Goal: Task Accomplishment & Management: Use online tool/utility

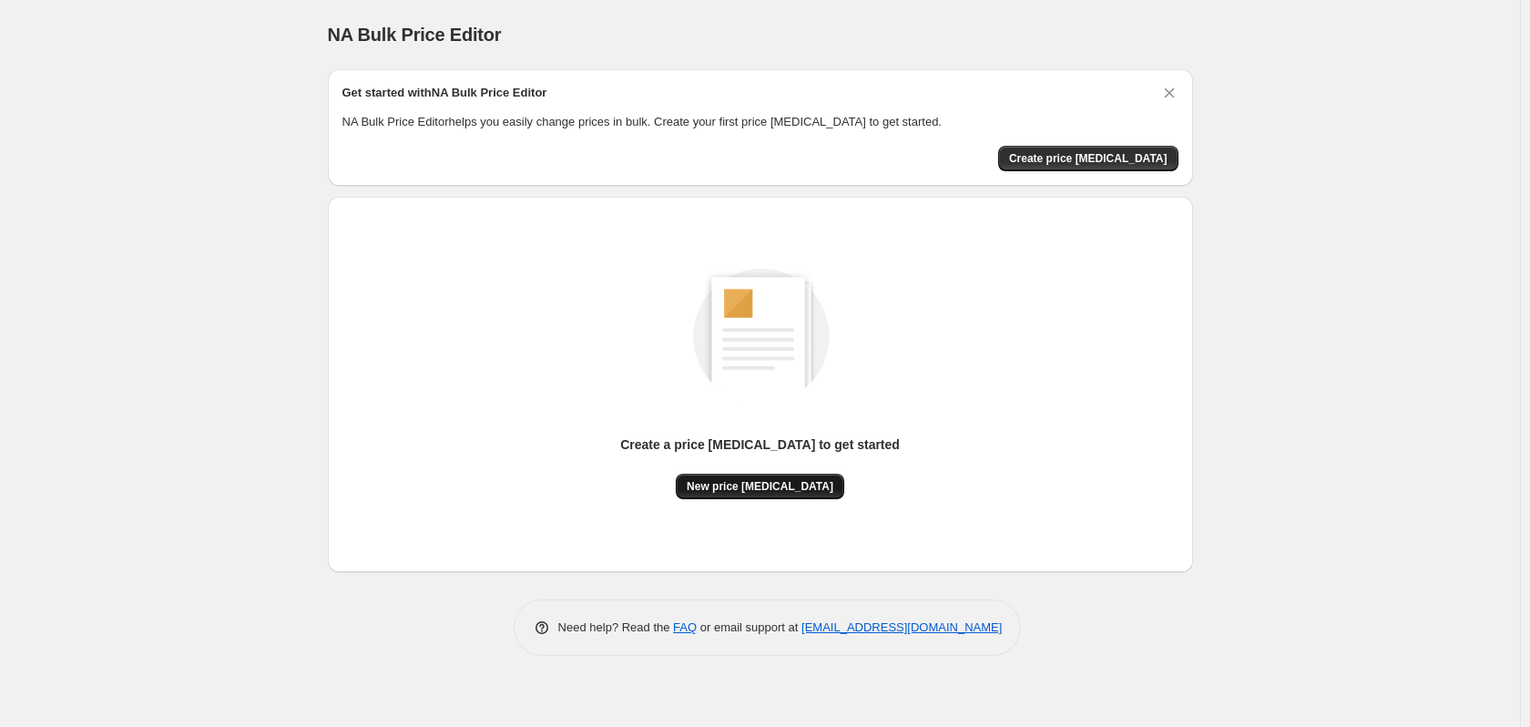
click at [798, 492] on span "New price change job" at bounding box center [760, 486] width 147 height 15
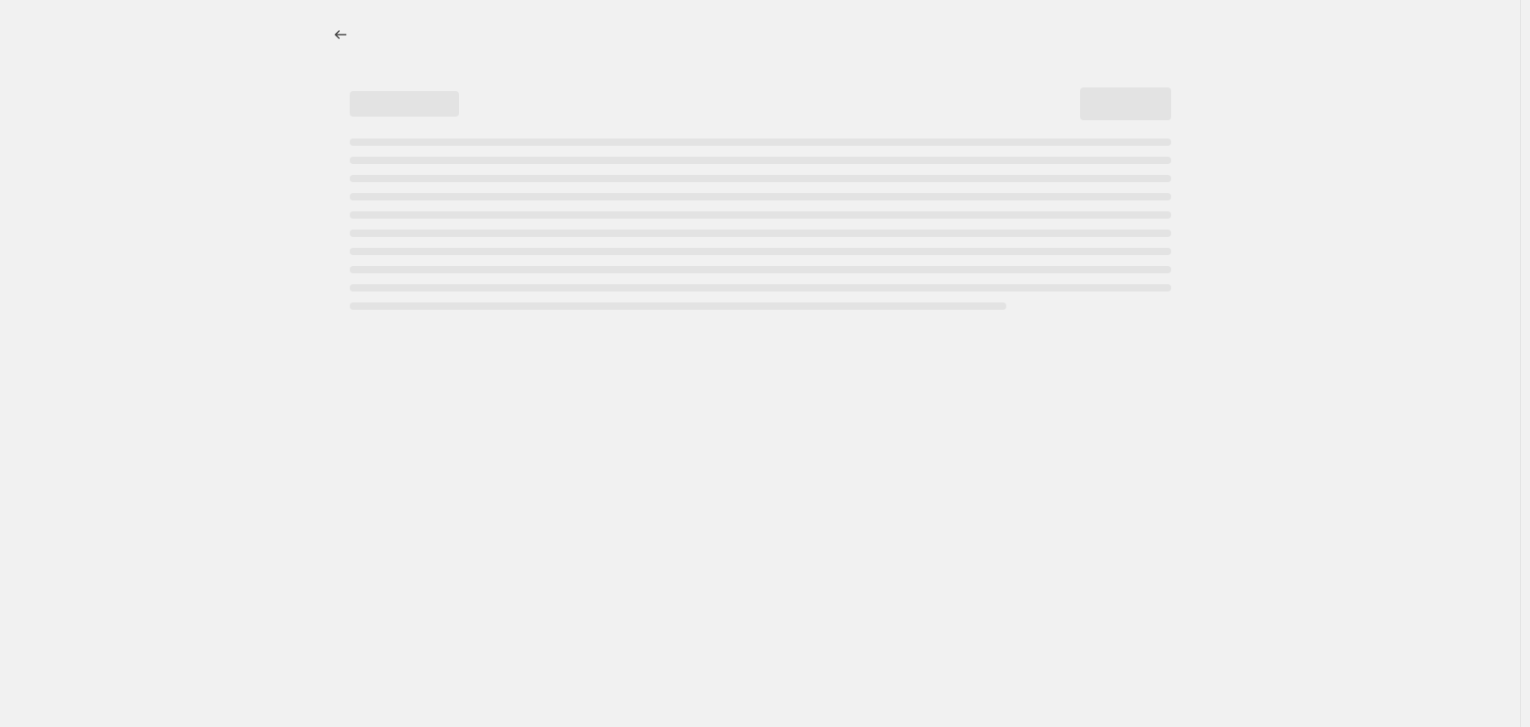
select select "percentage"
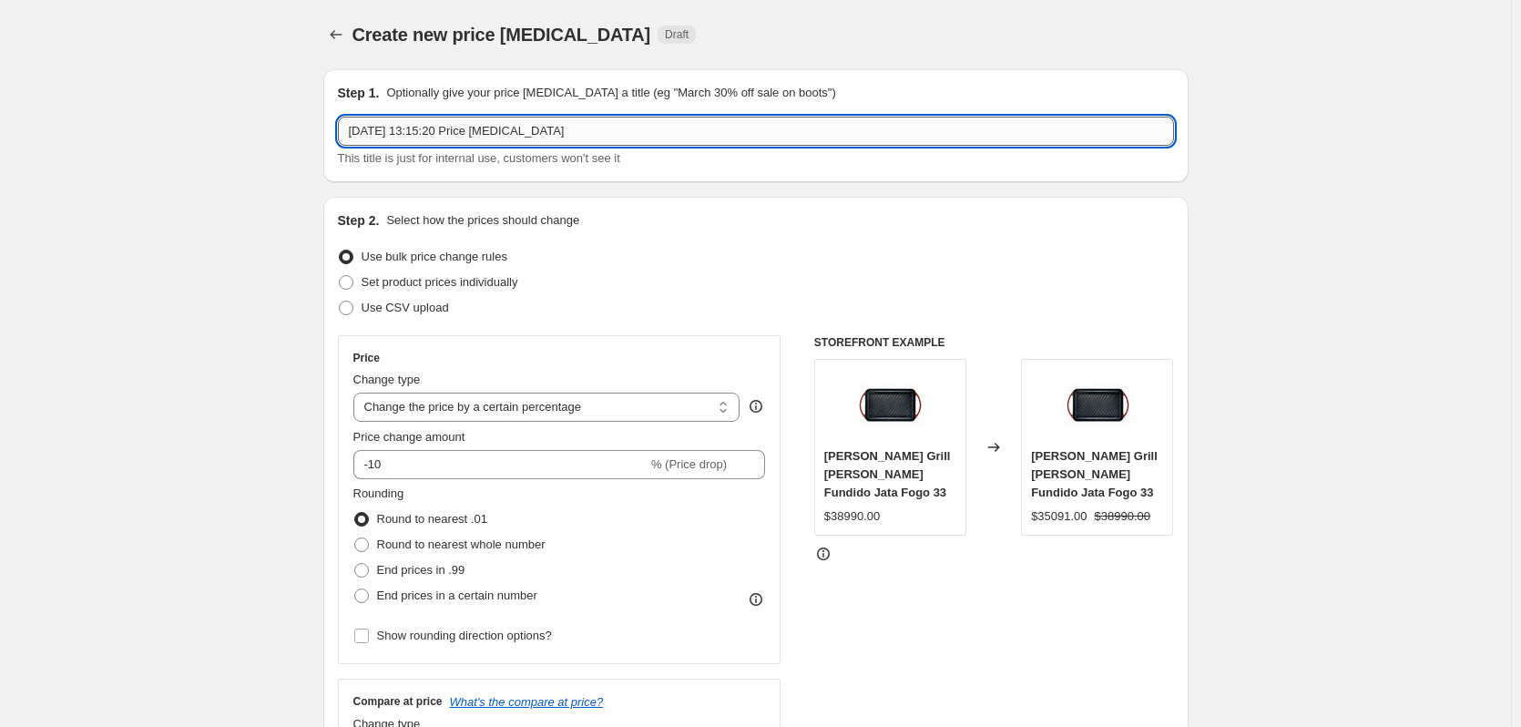
click at [509, 136] on input "6 oct 2025, 13:15:20 Price change job" at bounding box center [756, 131] width 836 height 29
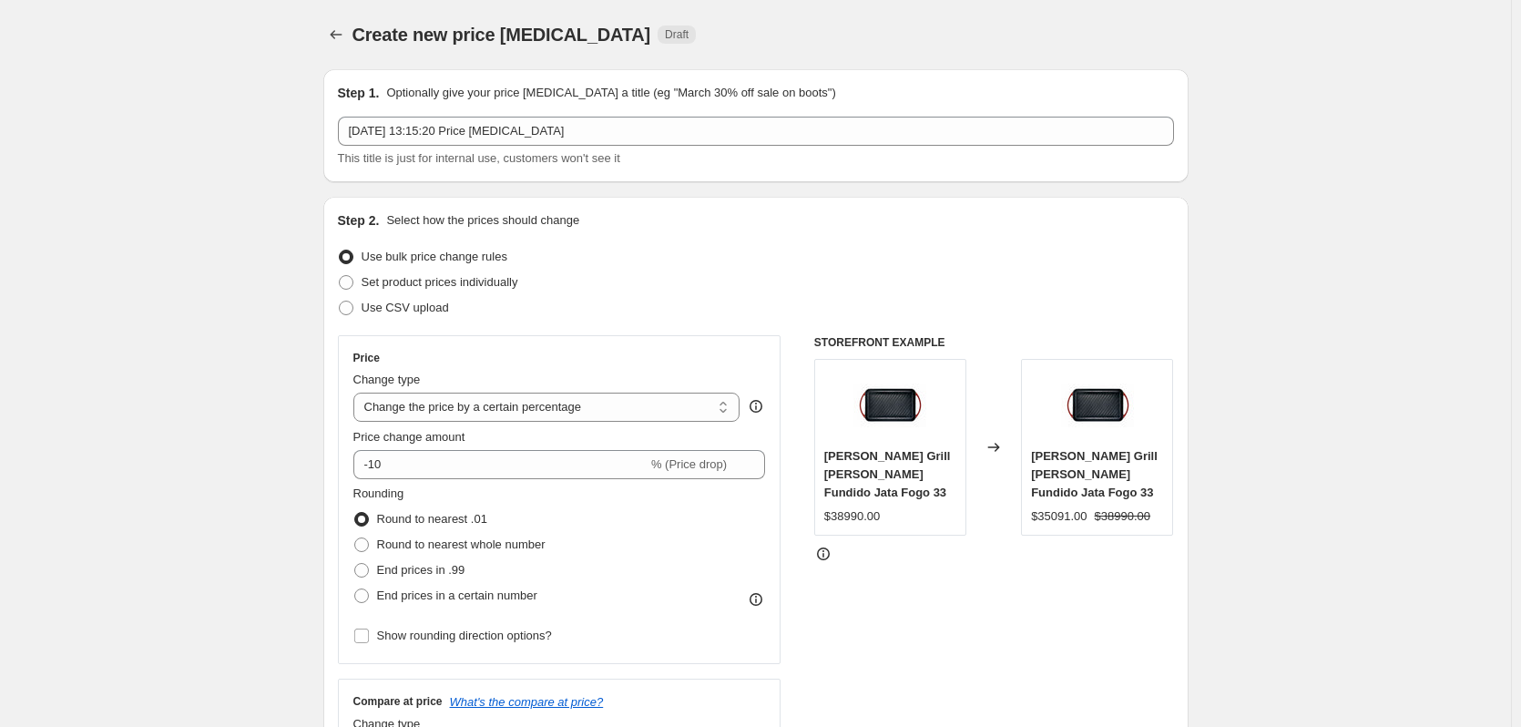
click at [1052, 6] on div "Create new price change job. This page is ready Create new price change job Dra…" at bounding box center [755, 34] width 865 height 69
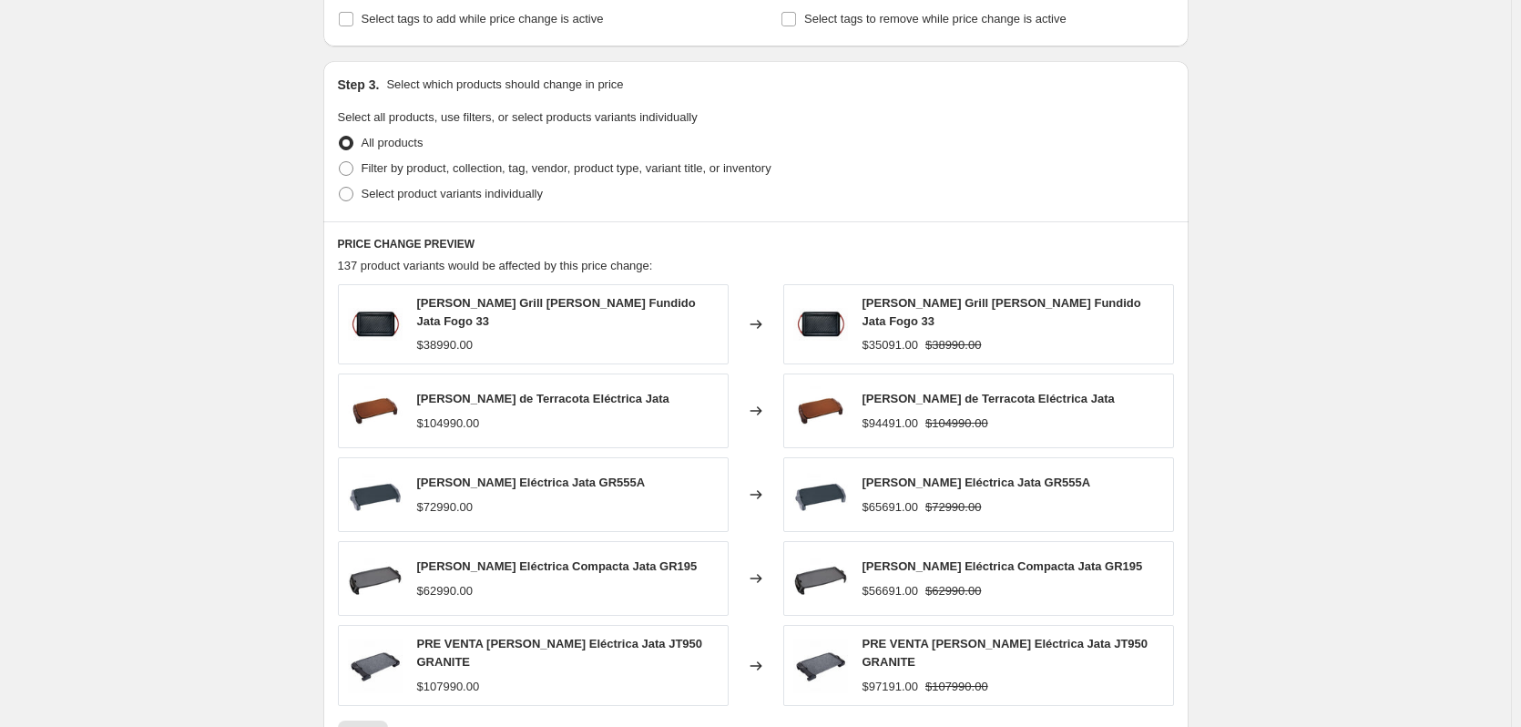
scroll to position [819, 0]
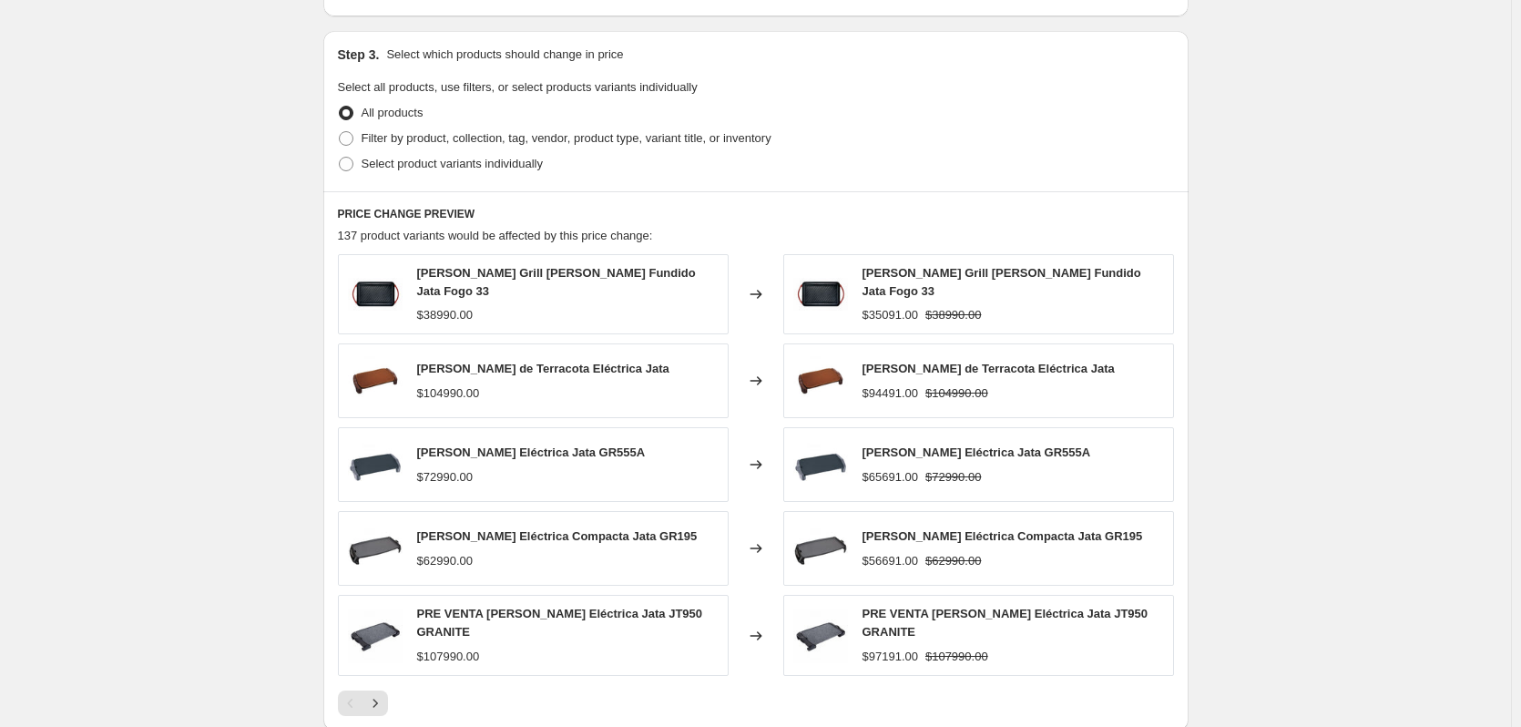
click at [137, 282] on div "Create new price change job. This page is ready Create new price change job Dra…" at bounding box center [755, 97] width 1511 height 1832
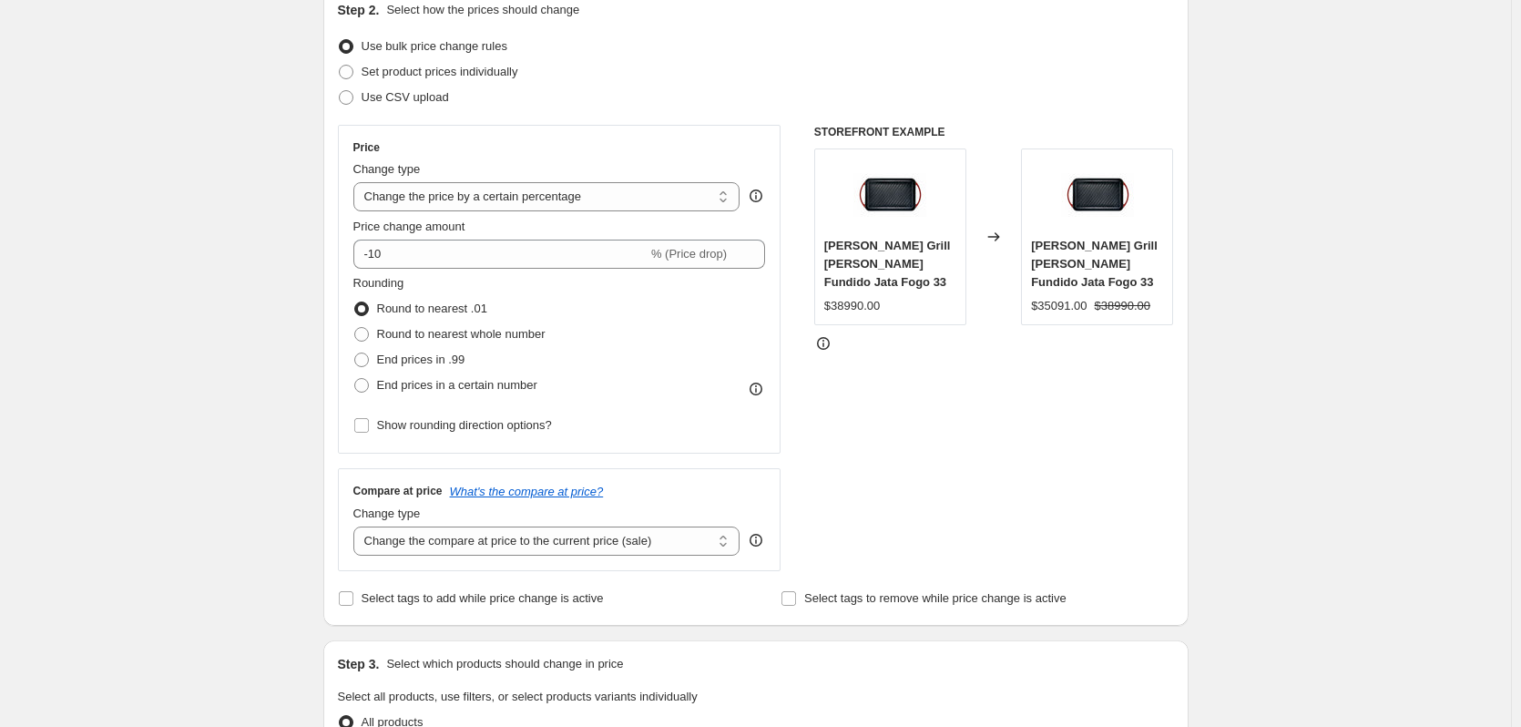
scroll to position [182, 0]
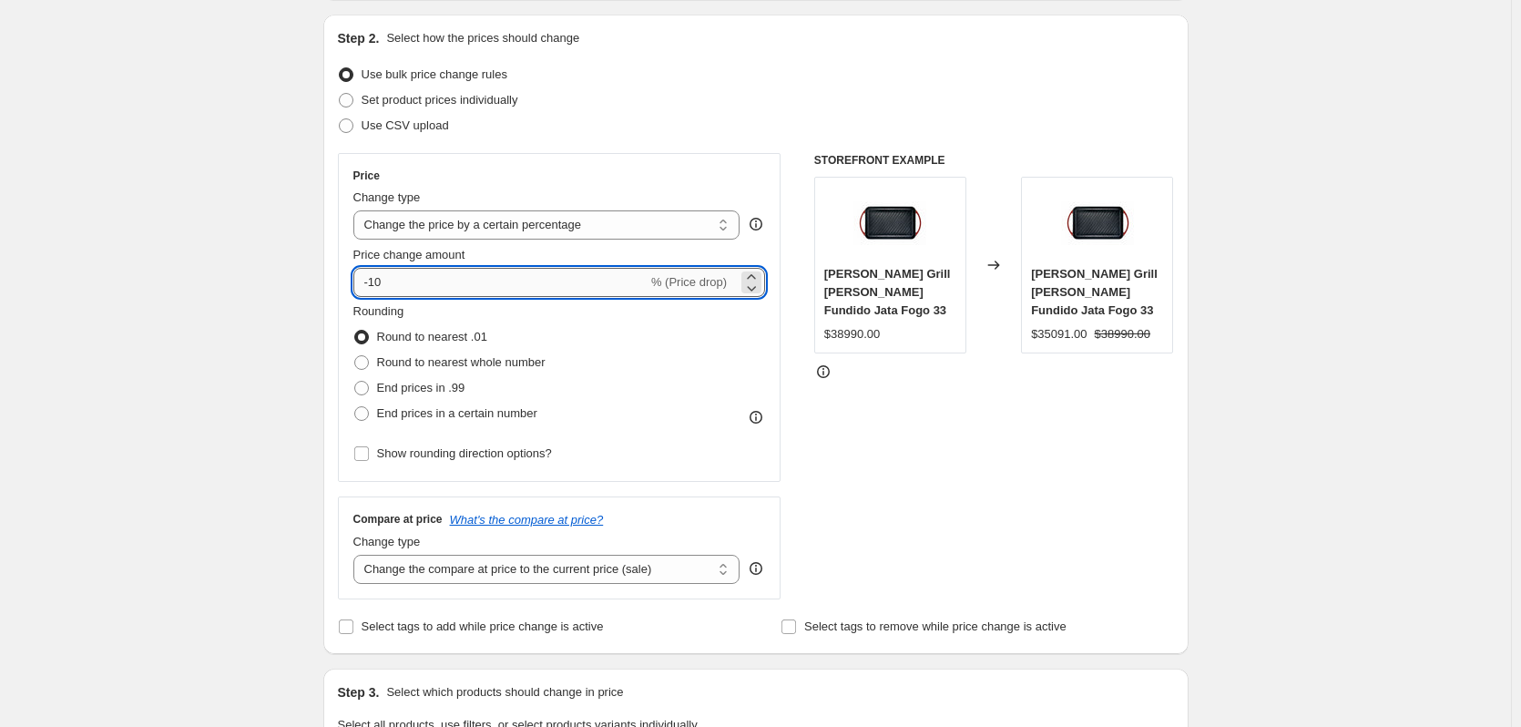
click at [443, 290] on input "-10" at bounding box center [500, 282] width 294 height 29
type input "-1"
type input "25"
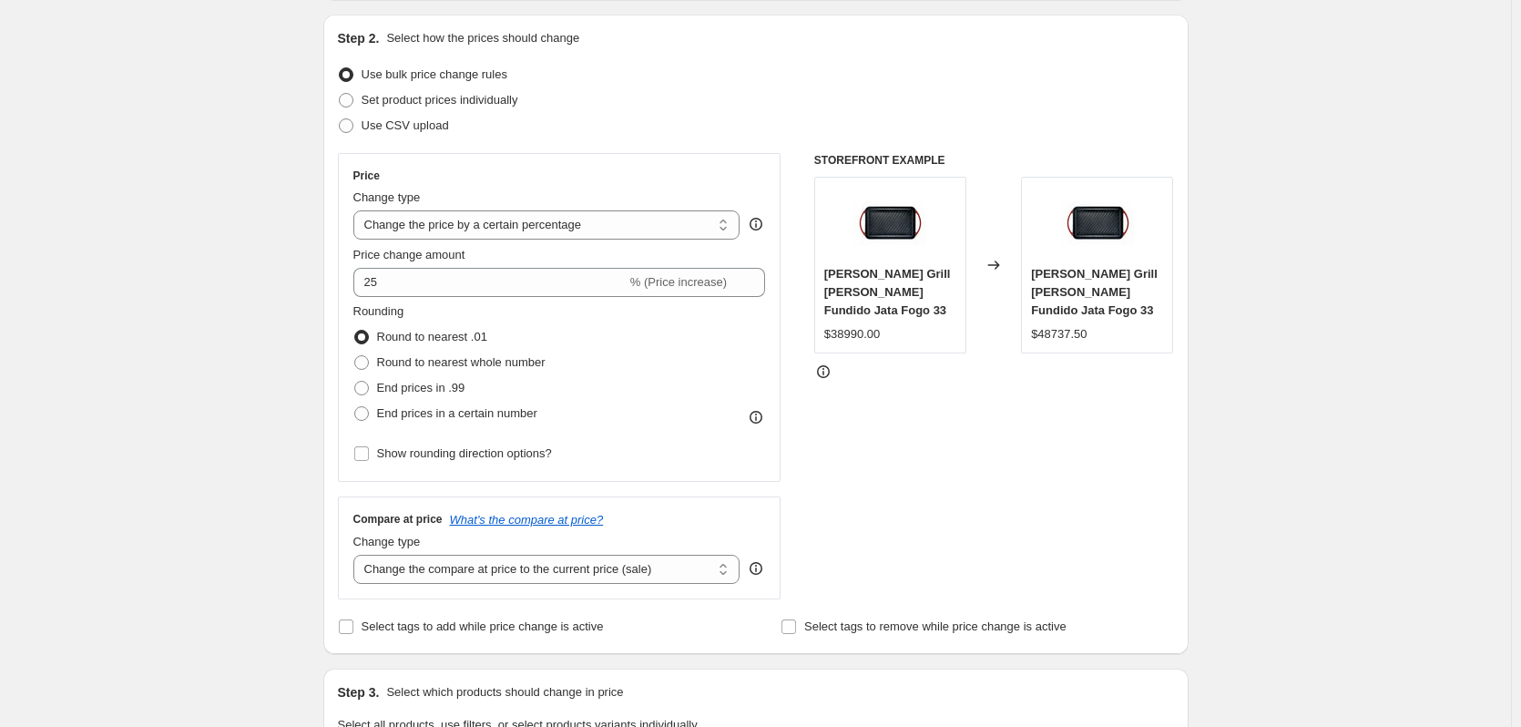
click at [240, 314] on div "Create new price change job. This page is ready Create new price change job Dra…" at bounding box center [755, 734] width 1511 height 1832
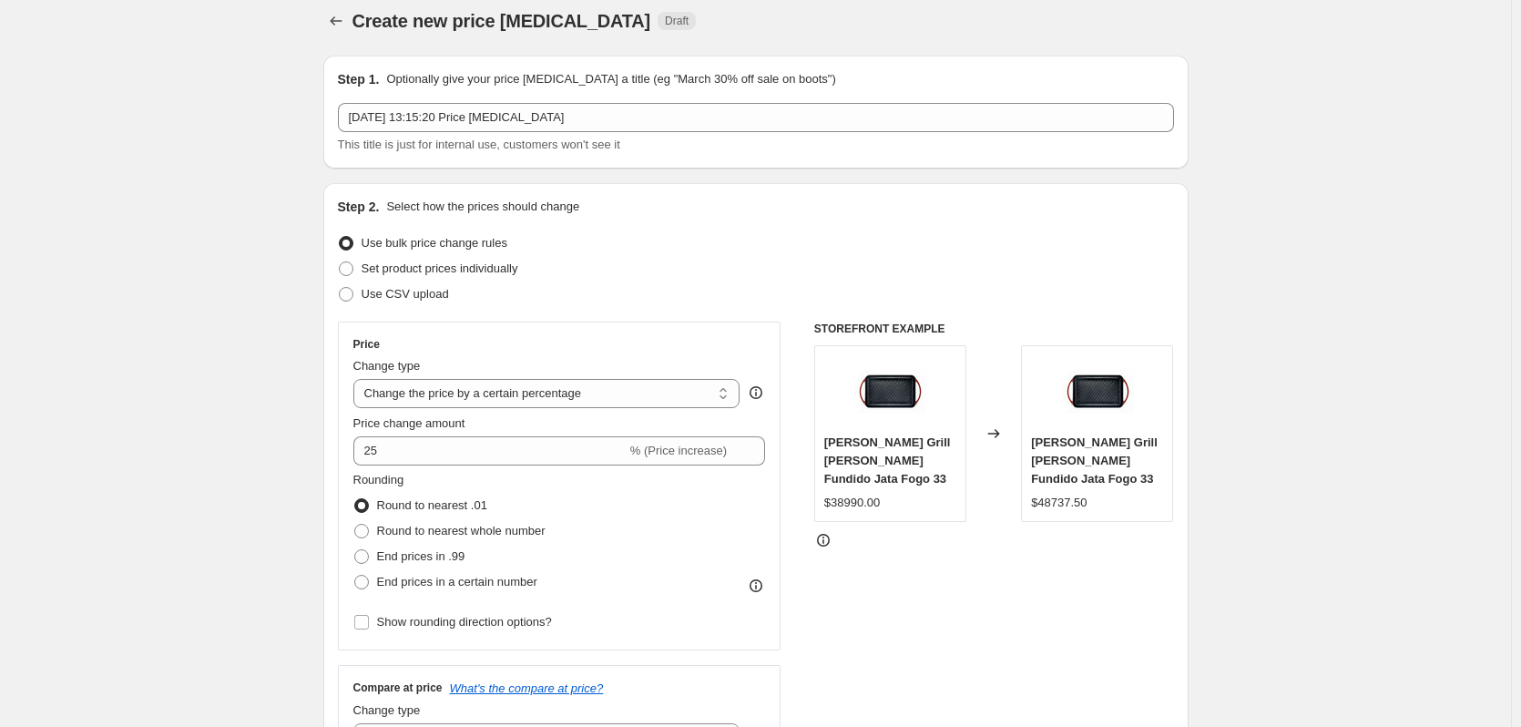
scroll to position [0, 0]
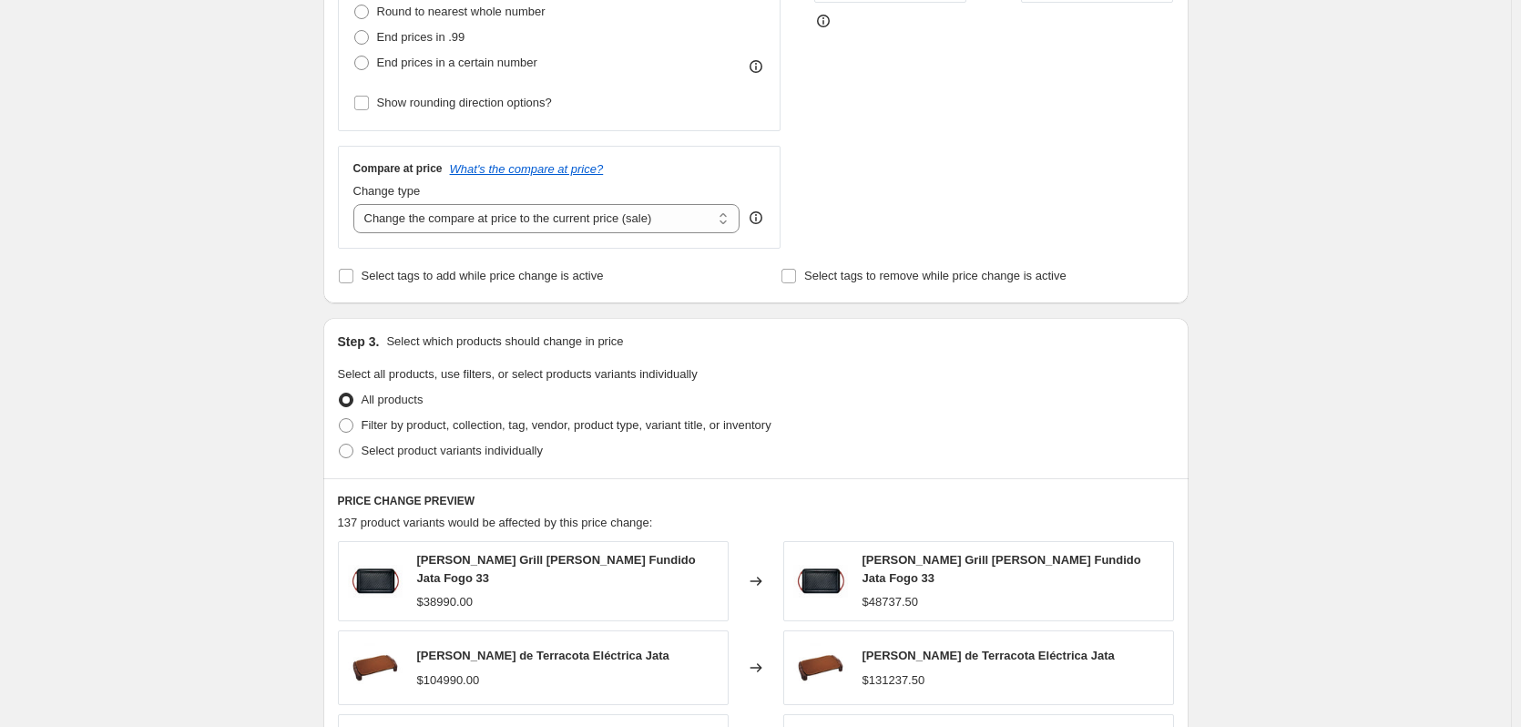
scroll to position [546, 0]
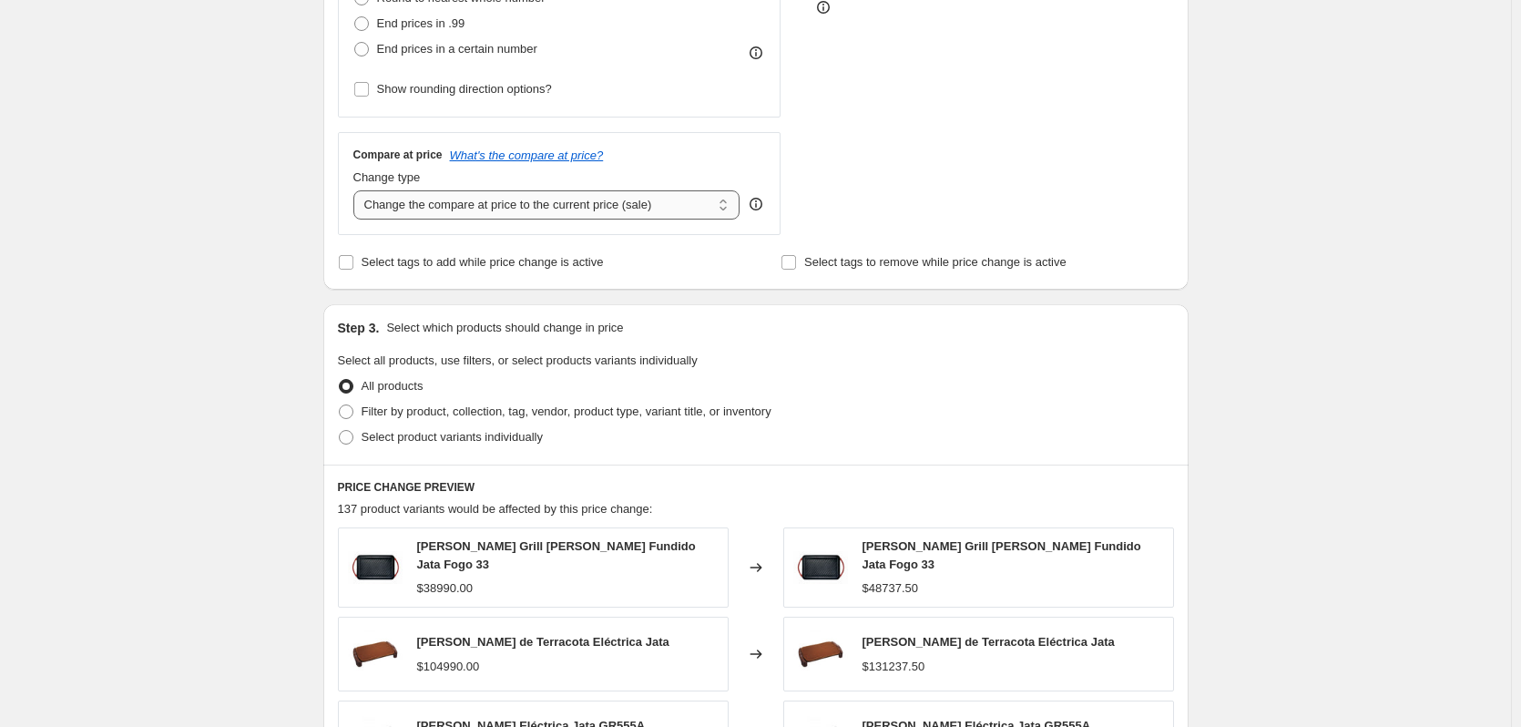
click at [698, 209] on select "Change the compare at price to the current price (sale) Change the compare at p…" at bounding box center [546, 204] width 387 height 29
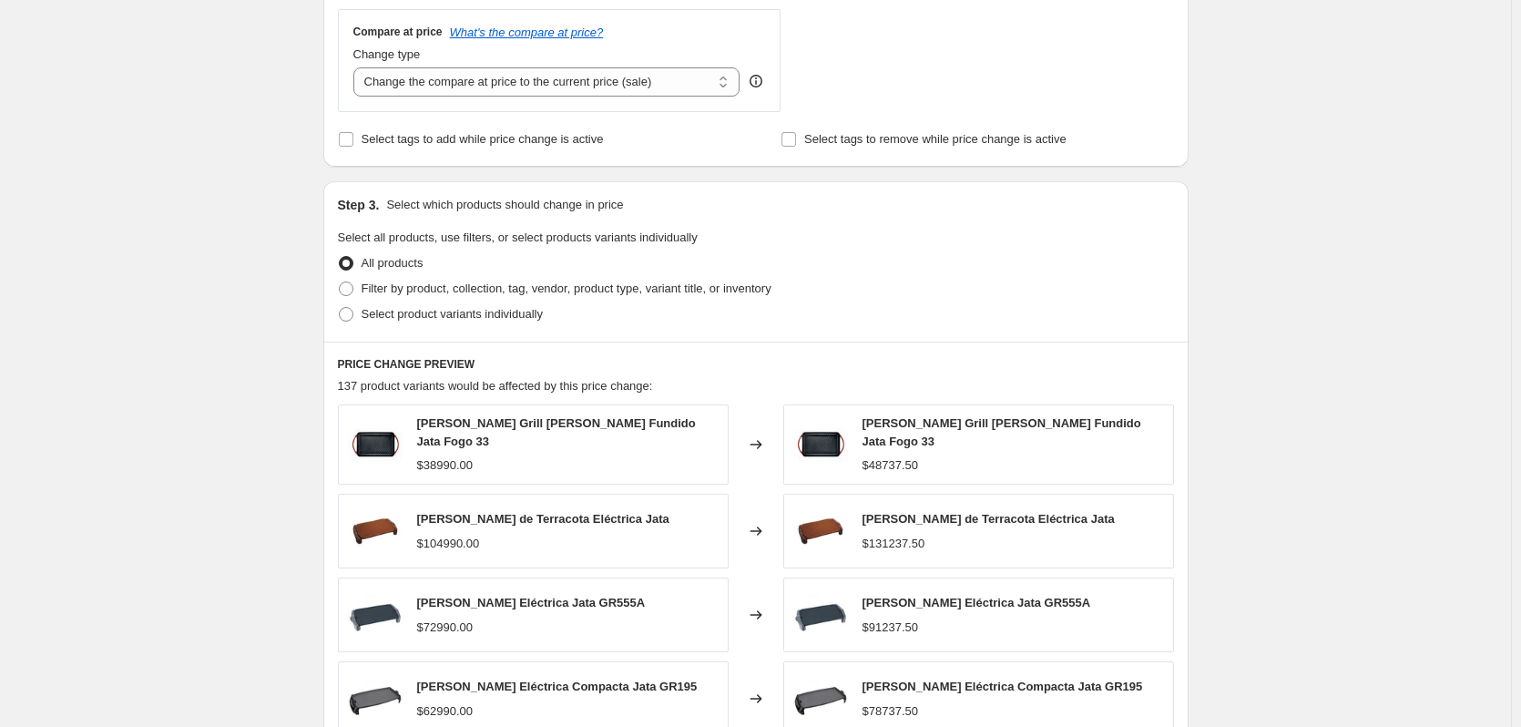
scroll to position [637, 0]
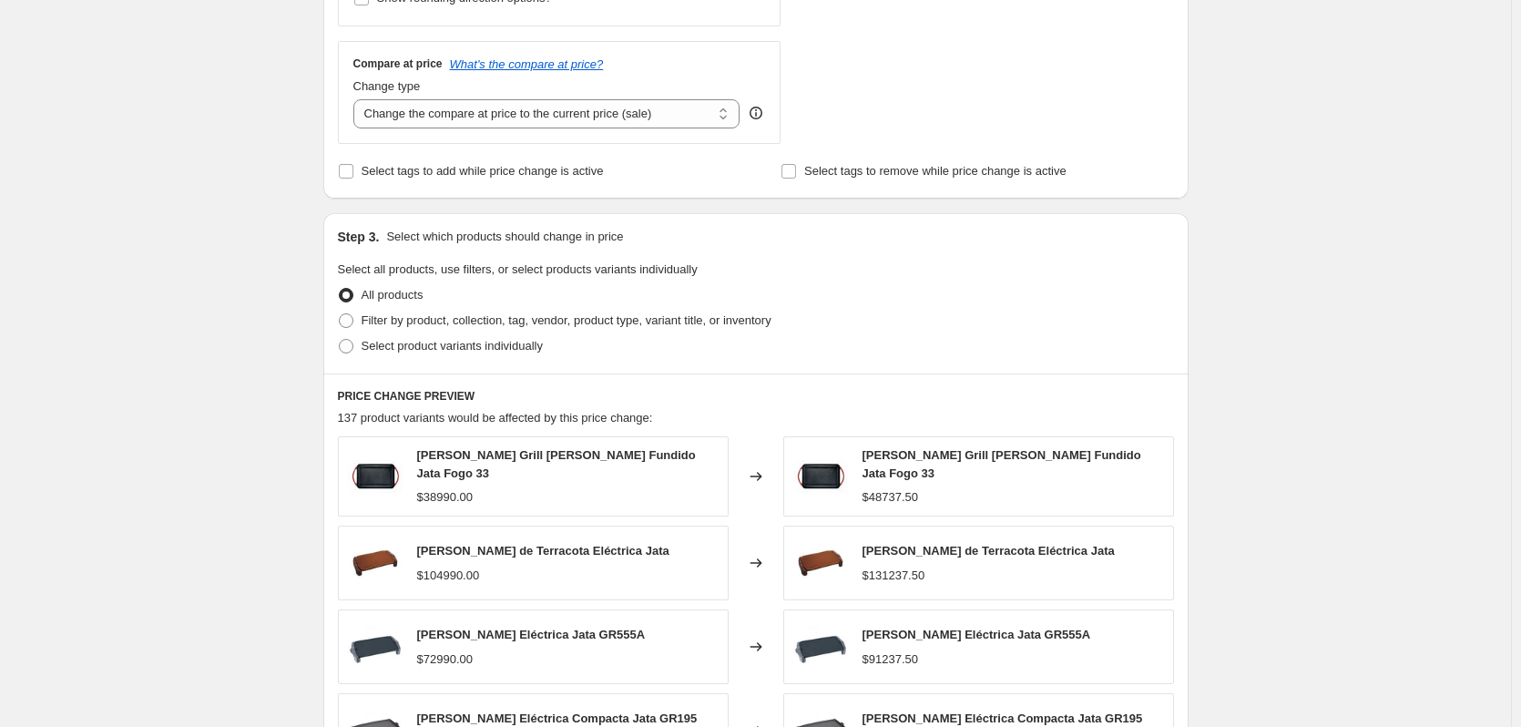
click at [1404, 304] on div "Create new price change job. This page is ready Create new price change job Dra…" at bounding box center [755, 279] width 1511 height 1832
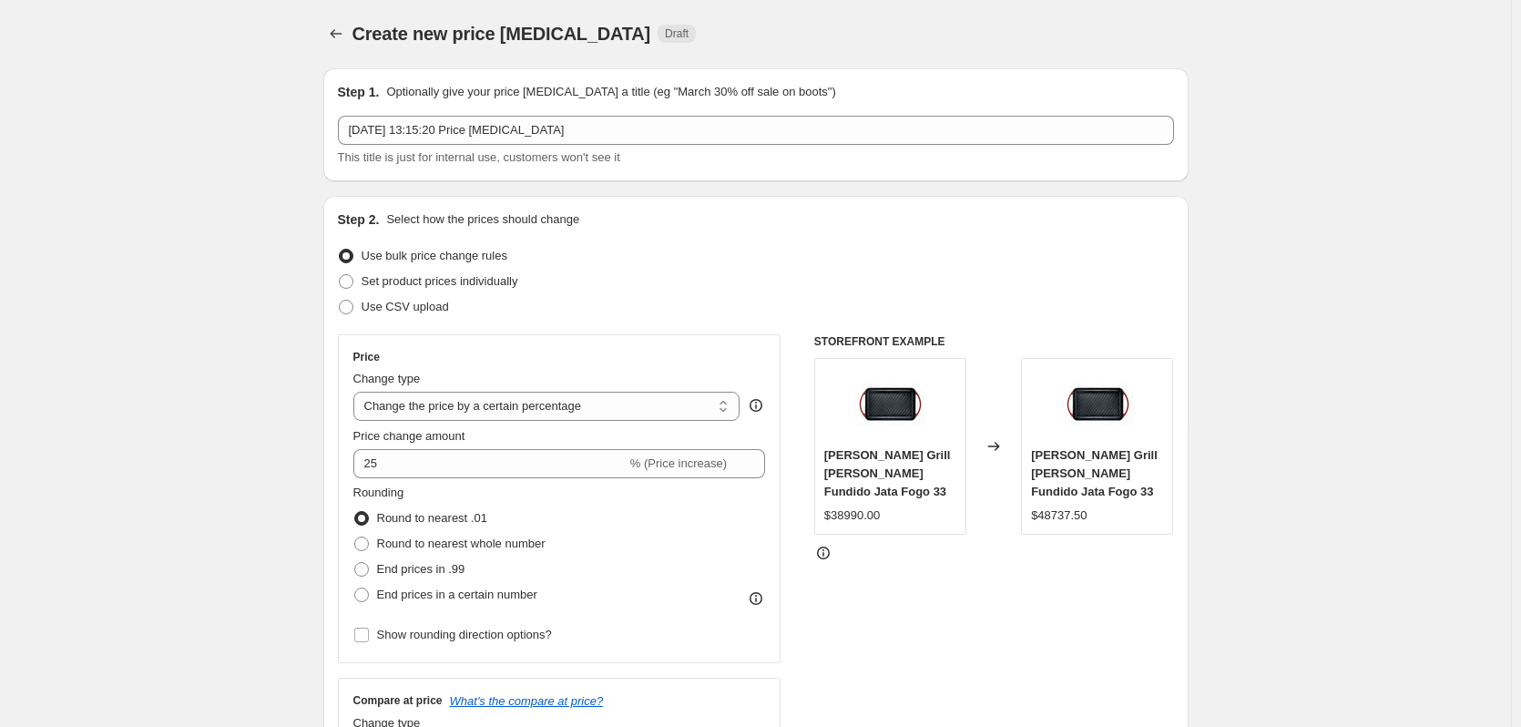
scroll to position [0, 0]
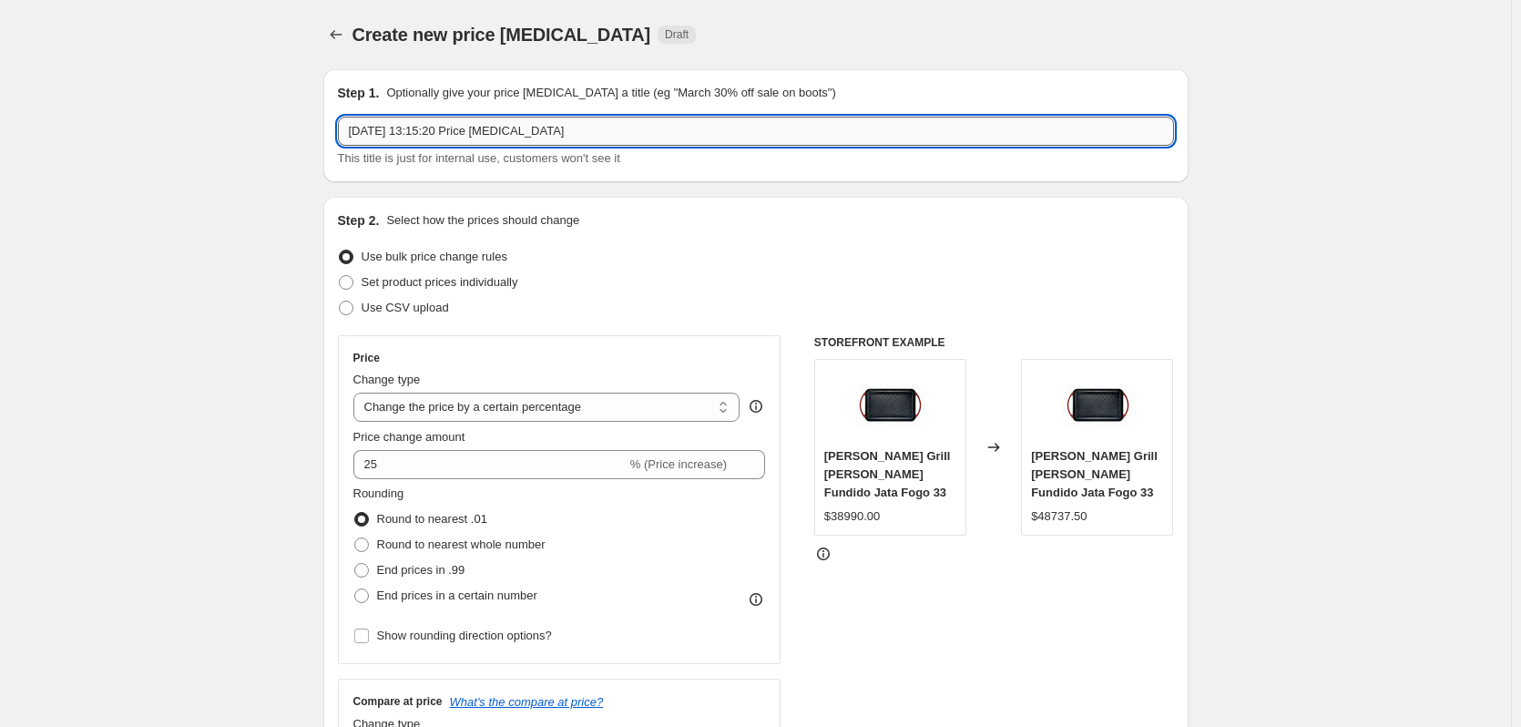
click at [552, 137] on input "6 oct 2025, 13:15:20 Price change job" at bounding box center [756, 131] width 836 height 29
click at [564, 136] on input "6 oct 2025, 13:15:20 Price change job" at bounding box center [756, 131] width 836 height 29
drag, startPoint x: 576, startPoint y: 130, endPoint x: 305, endPoint y: 147, distance: 271.8
type input "25% cyberday en todos los productos"
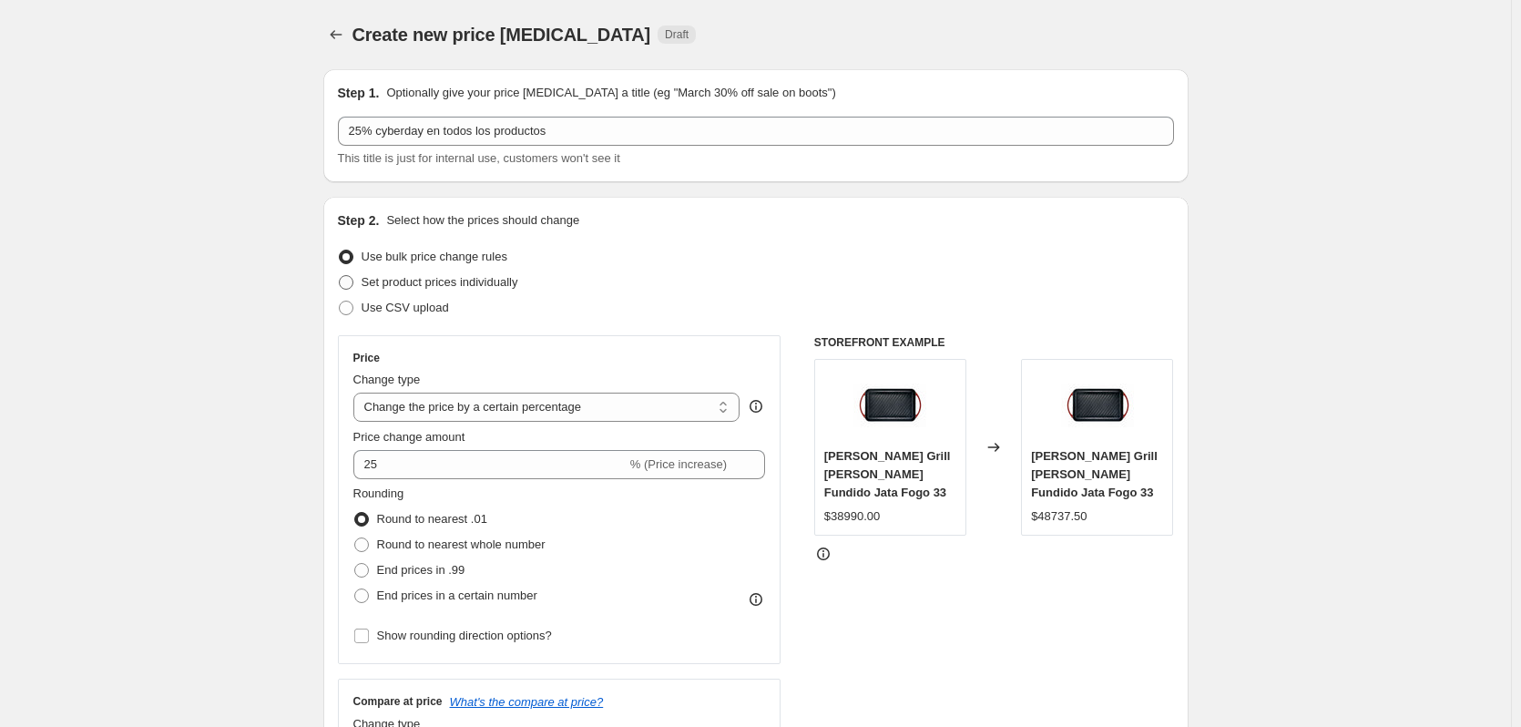
click at [513, 290] on span "Set product prices individually" at bounding box center [439, 282] width 157 height 18
click at [340, 276] on input "Set product prices individually" at bounding box center [339, 275] width 1 height 1
radio input "true"
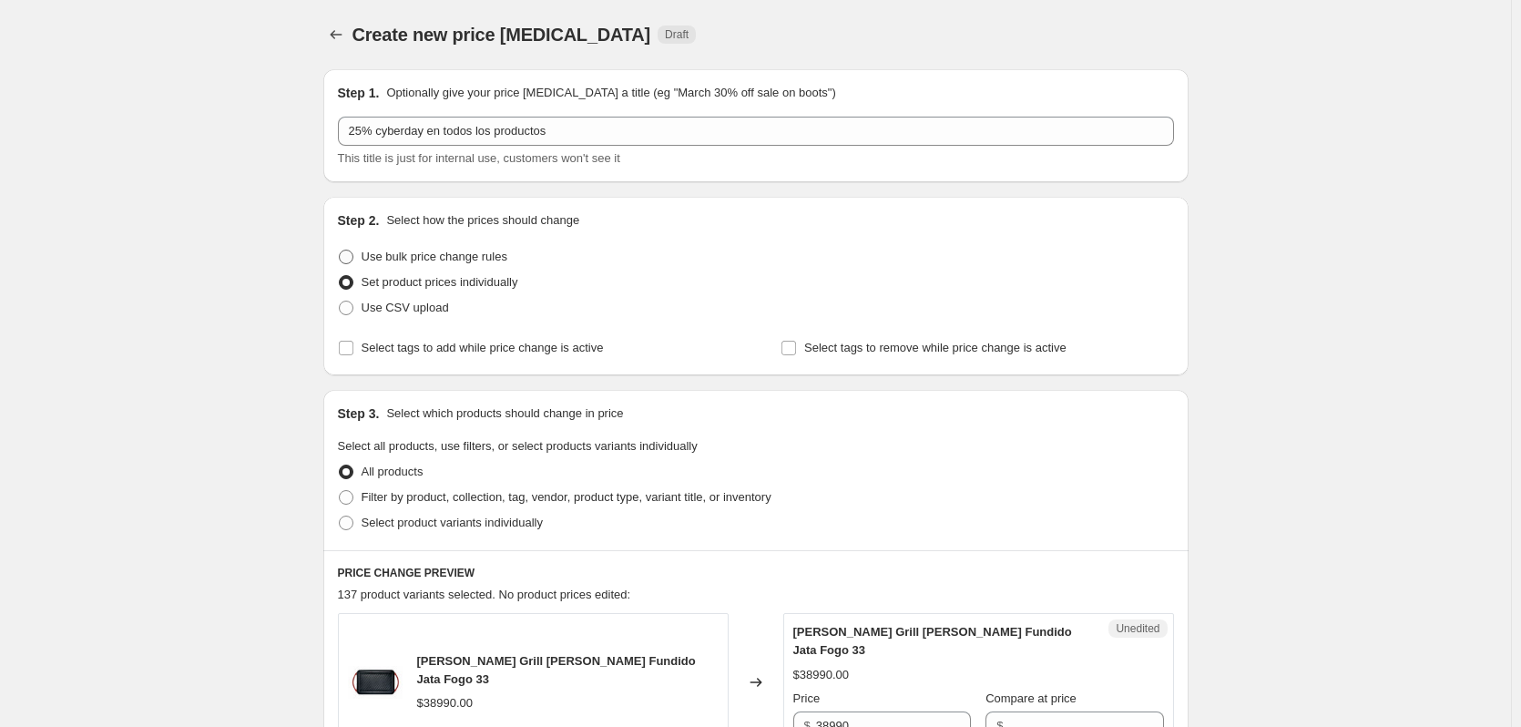
click at [457, 261] on span "Use bulk price change rules" at bounding box center [434, 256] width 146 height 14
click at [340, 250] on input "Use bulk price change rules" at bounding box center [339, 249] width 1 height 1
radio input "true"
select select "percentage"
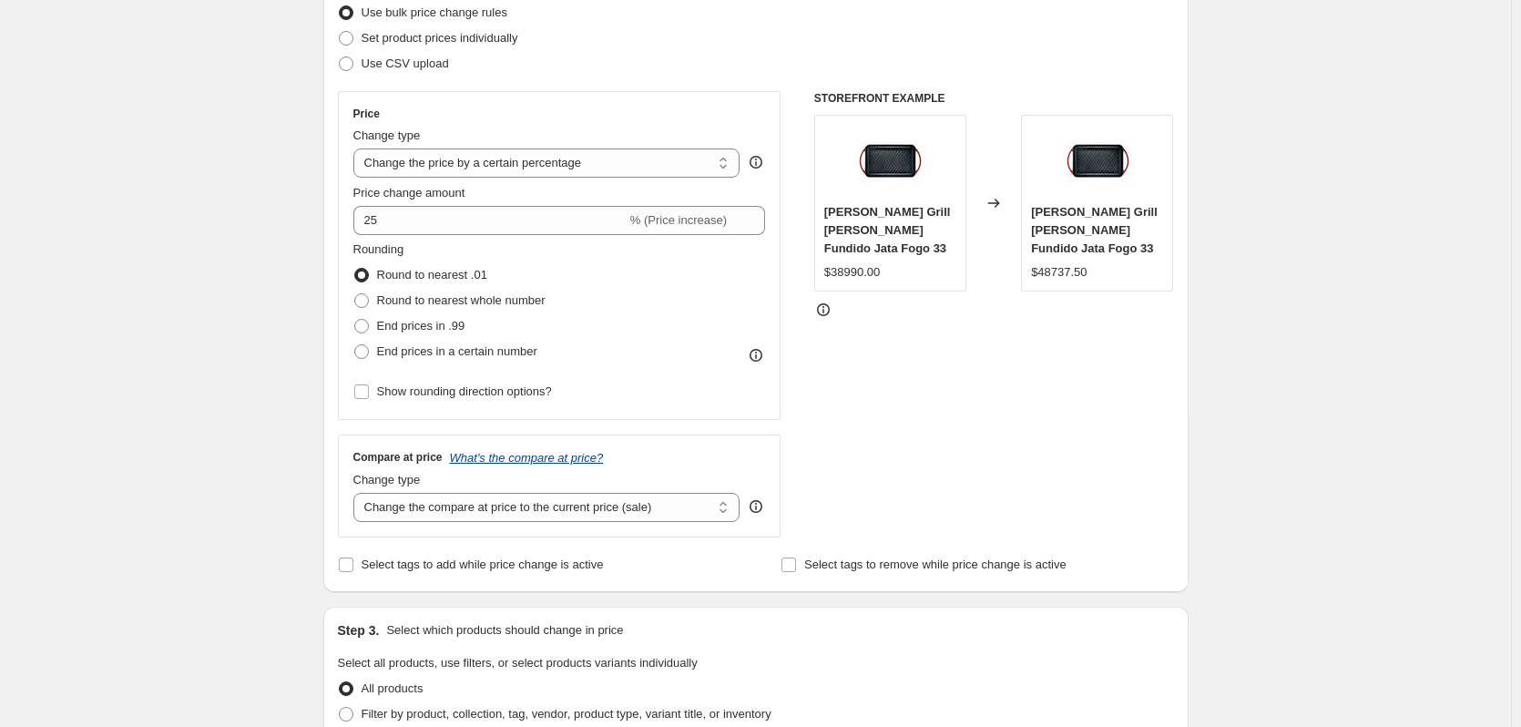
scroll to position [273, 0]
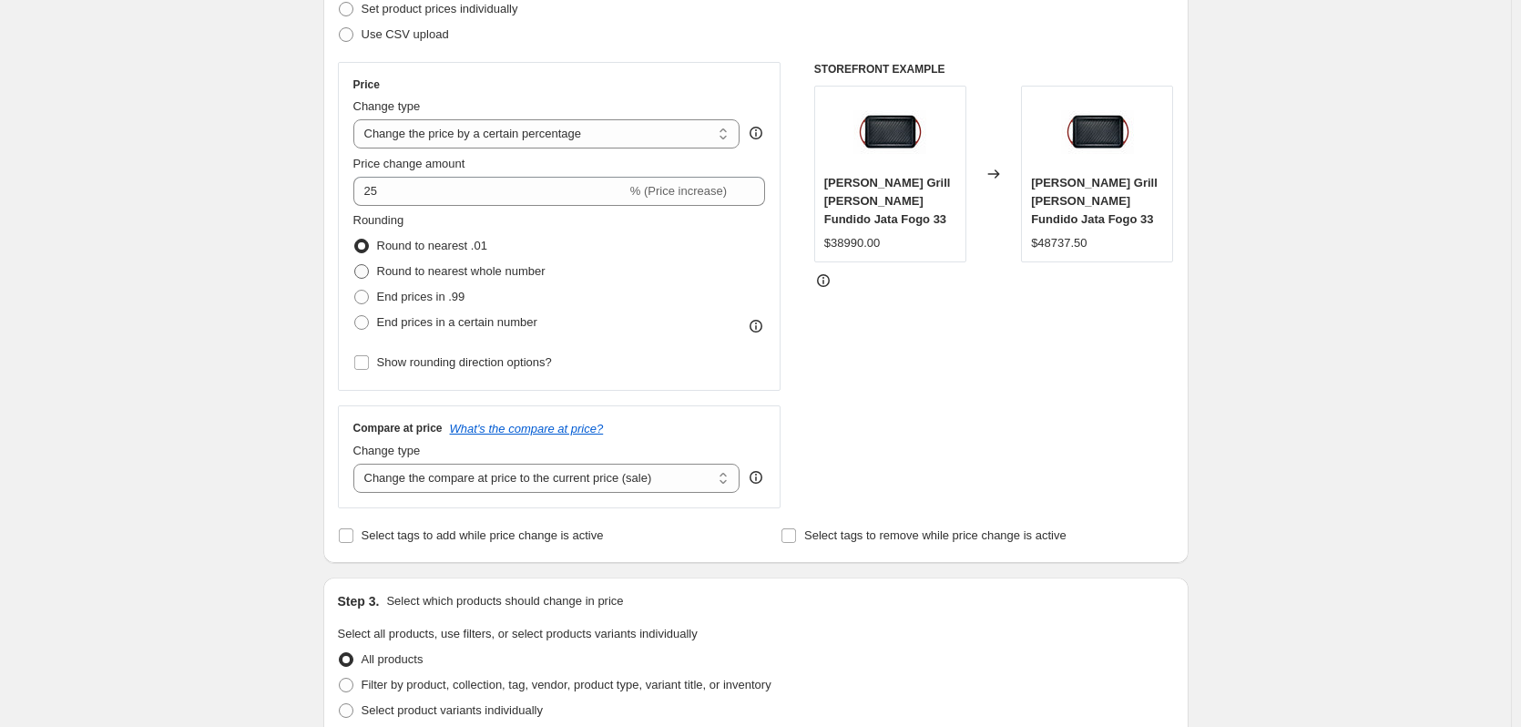
click at [535, 277] on span "Round to nearest whole number" at bounding box center [461, 271] width 168 height 14
click at [355, 265] on input "Round to nearest whole number" at bounding box center [354, 264] width 1 height 1
radio input "true"
click at [450, 243] on span "Round to nearest .01" at bounding box center [432, 246] width 110 height 14
click at [355, 239] on input "Round to nearest .01" at bounding box center [354, 239] width 1 height 1
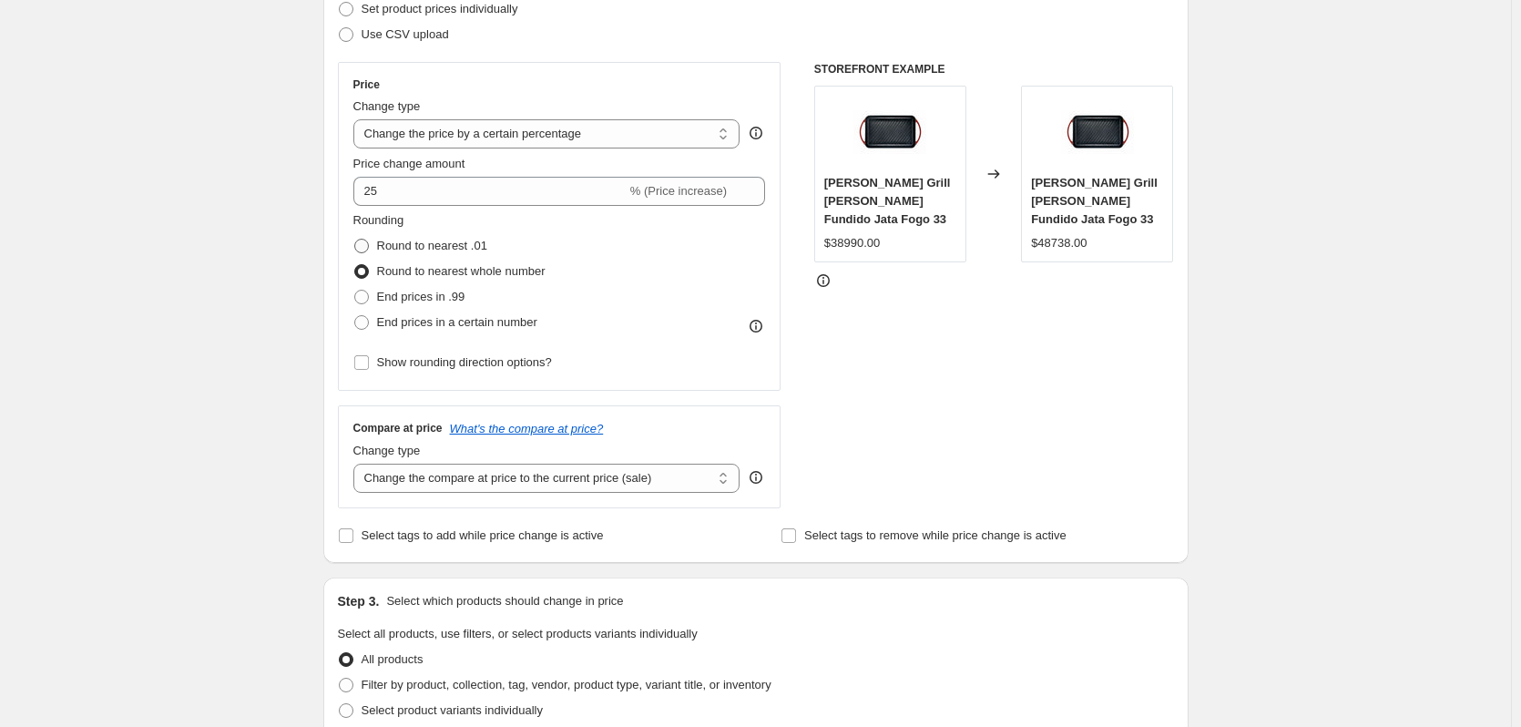
radio input "true"
click at [449, 269] on span "Round to nearest whole number" at bounding box center [461, 271] width 168 height 14
click at [355, 265] on input "Round to nearest whole number" at bounding box center [354, 264] width 1 height 1
radio input "true"
click at [441, 300] on span "End prices in .99" at bounding box center [421, 297] width 88 height 14
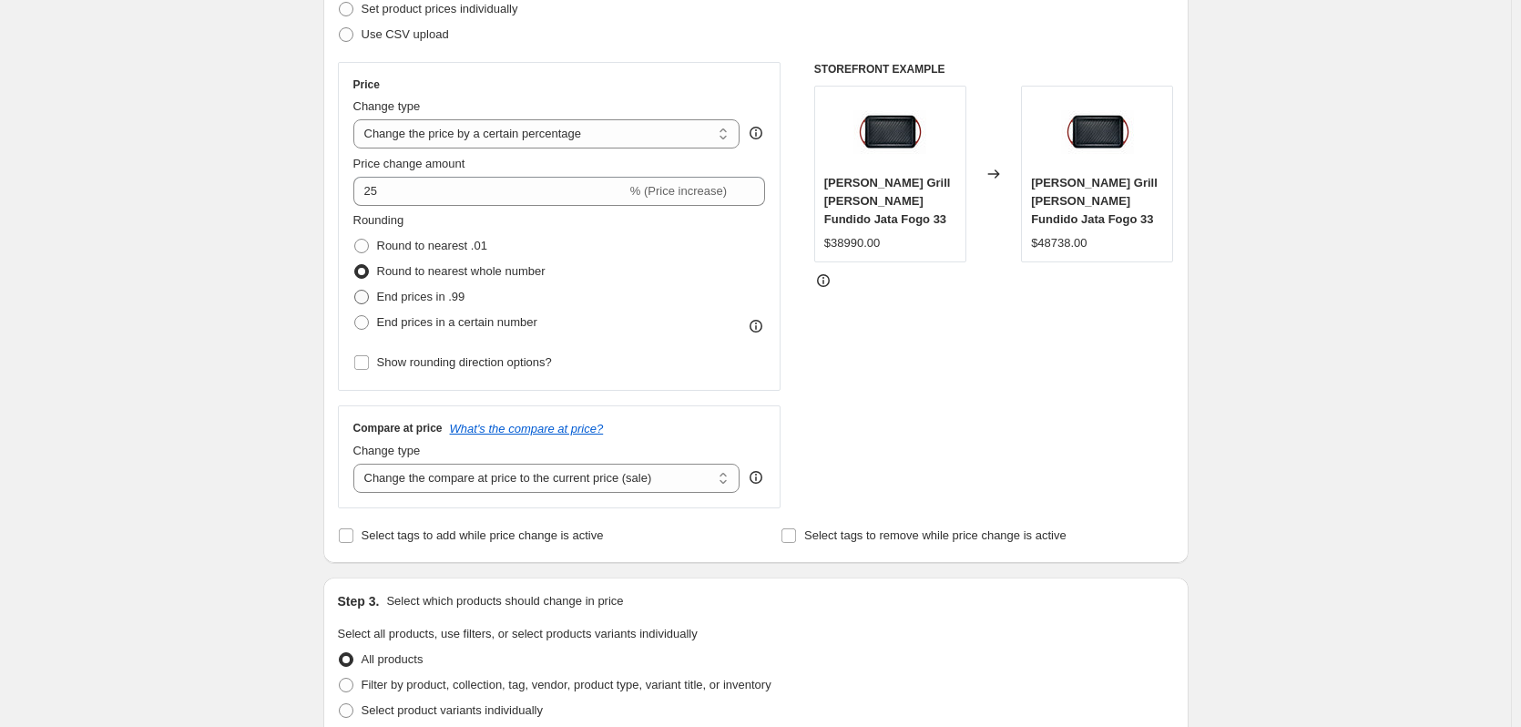
click at [355, 290] on input "End prices in .99" at bounding box center [354, 290] width 1 height 1
radio input "true"
click at [440, 321] on span "End prices in a certain number" at bounding box center [457, 322] width 160 height 14
click at [355, 316] on input "End prices in a certain number" at bounding box center [354, 315] width 1 height 1
radio input "true"
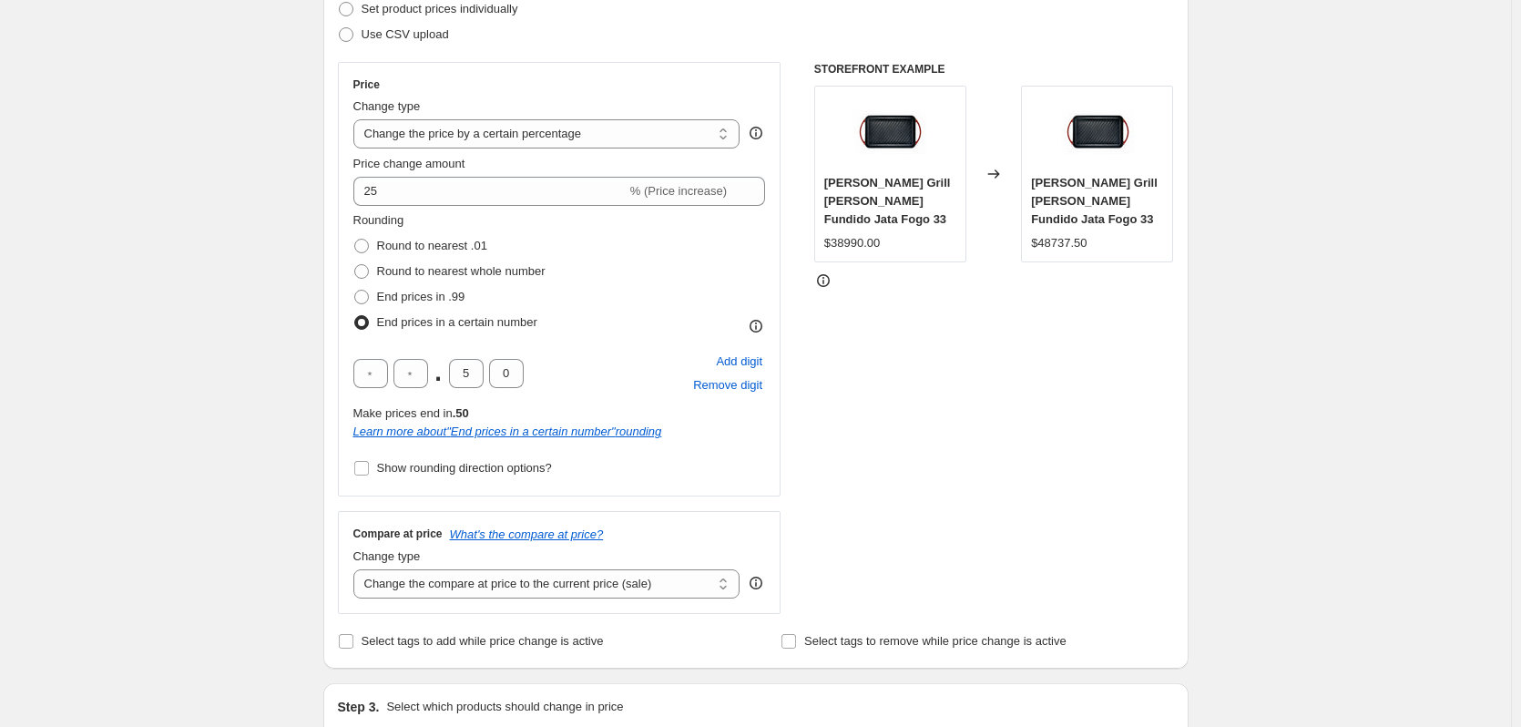
click at [442, 321] on span "End prices in a certain number" at bounding box center [457, 322] width 160 height 14
click at [355, 316] on input "End prices in a certain number" at bounding box center [354, 315] width 1 height 1
click at [422, 244] on span "Round to nearest .01" at bounding box center [432, 246] width 110 height 14
click at [355, 239] on input "Round to nearest .01" at bounding box center [354, 239] width 1 height 1
radio input "true"
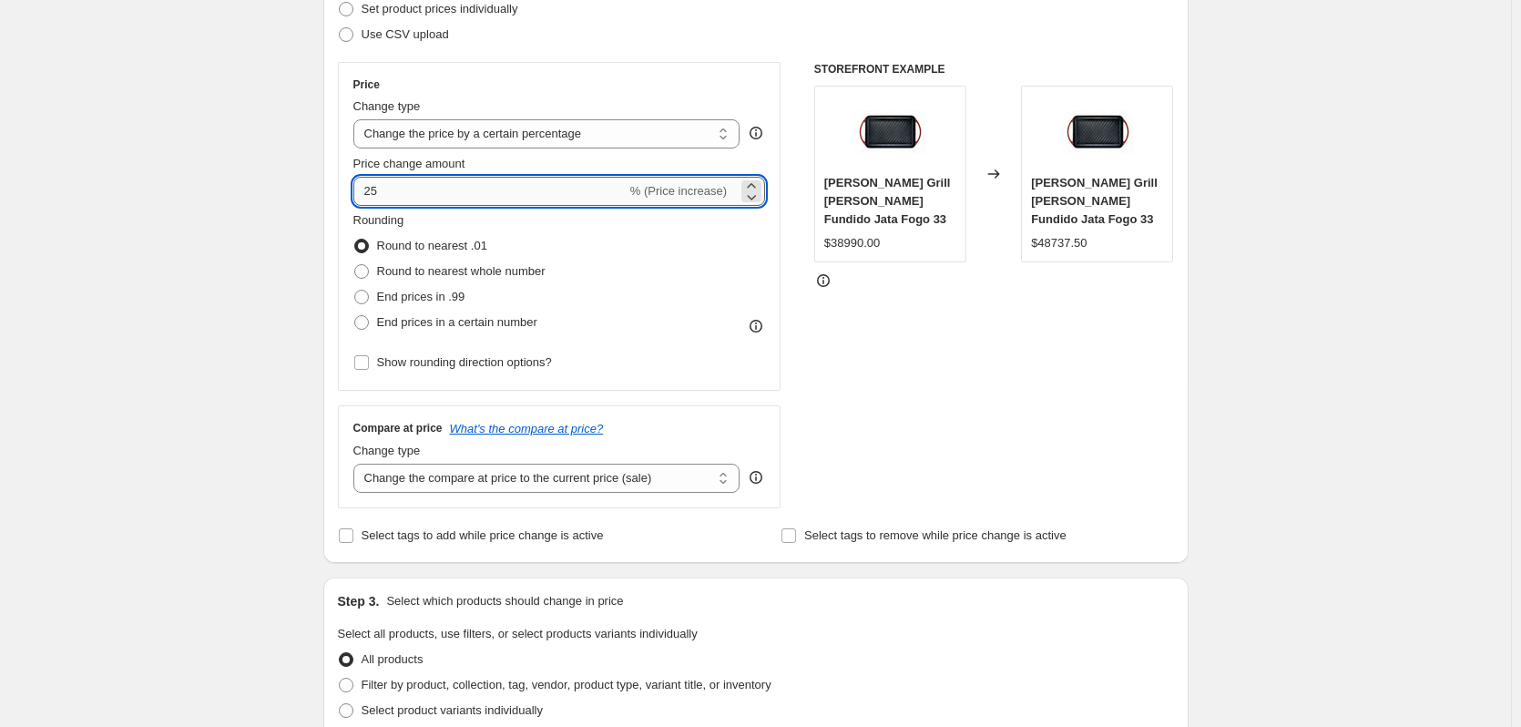
click at [370, 195] on input "25" at bounding box center [489, 191] width 273 height 29
click at [287, 249] on div "Create new price change job. This page is ready Create new price change job Dra…" at bounding box center [755, 643] width 1511 height 1832
drag, startPoint x: 563, startPoint y: 194, endPoint x: 573, endPoint y: 194, distance: 10.0
click at [562, 194] on input "-25" at bounding box center [500, 191] width 294 height 29
click at [370, 191] on input "-25" at bounding box center [500, 191] width 294 height 29
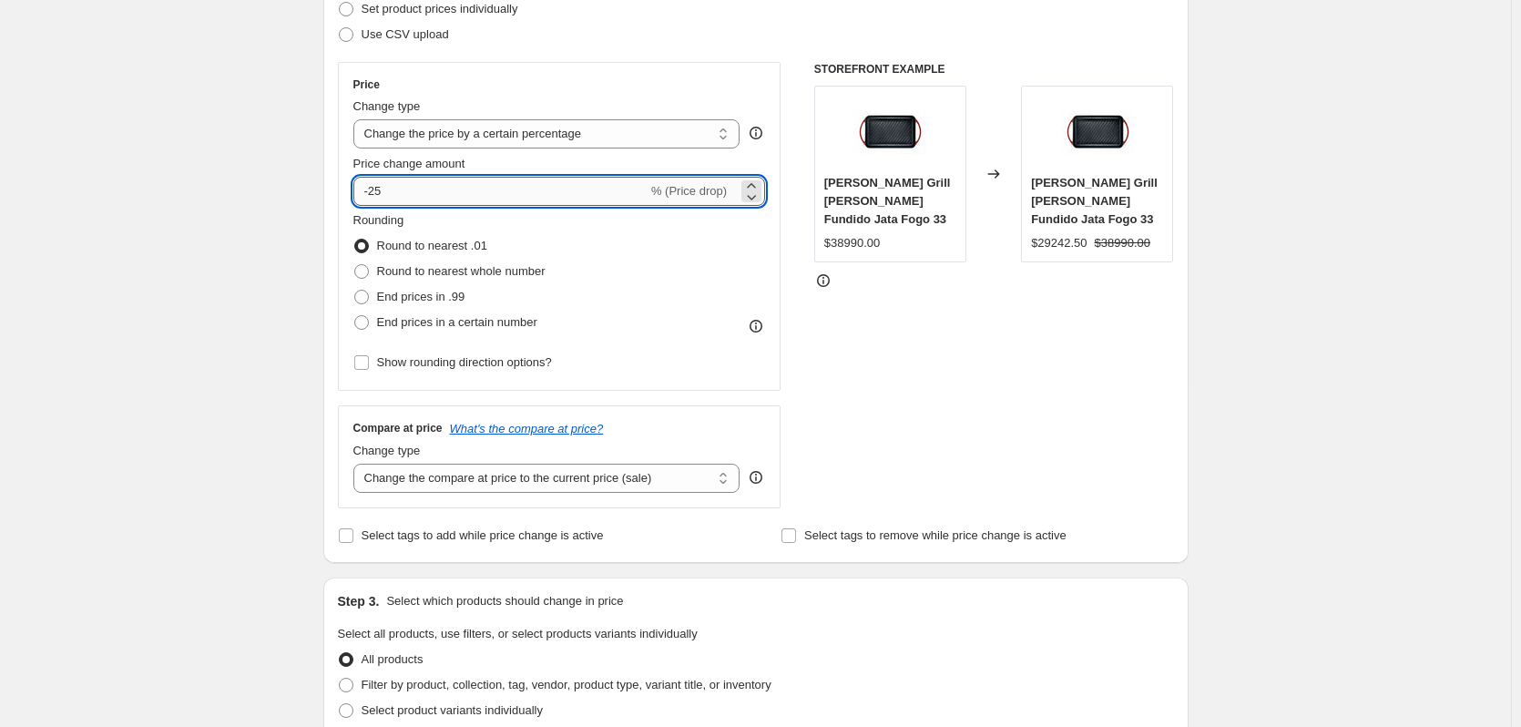
click at [372, 191] on input "-25" at bounding box center [500, 191] width 294 height 29
click at [757, 199] on icon at bounding box center [752, 197] width 9 height 5
click at [758, 182] on icon at bounding box center [751, 186] width 18 height 18
type input "25"
click at [731, 249] on div "Rounding Round to nearest .01 Round to nearest whole number End prices in .99 E…" at bounding box center [559, 273] width 412 height 124
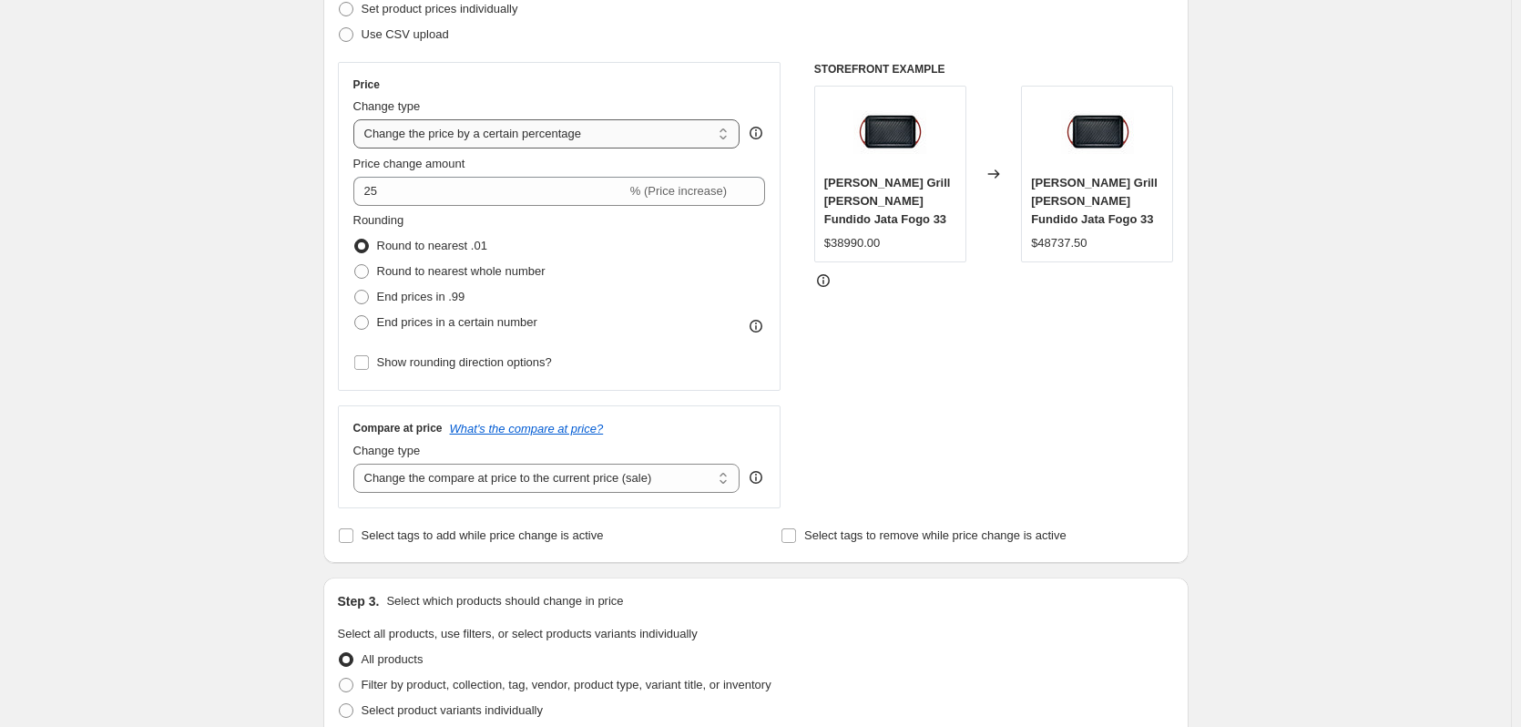
click at [502, 138] on select "Change the price to a certain amount Change the price by a certain amount Chang…" at bounding box center [546, 133] width 387 height 29
click at [241, 180] on div "Create new price change job. This page is ready Create new price change job Dra…" at bounding box center [755, 643] width 1511 height 1832
click at [675, 145] on select "Change the price to a certain amount Change the price by a certain amount Chang…" at bounding box center [546, 133] width 387 height 29
click at [210, 278] on div "Create new price change job. This page is ready Create new price change job Dra…" at bounding box center [755, 643] width 1511 height 1832
click at [368, 280] on span at bounding box center [361, 271] width 16 height 16
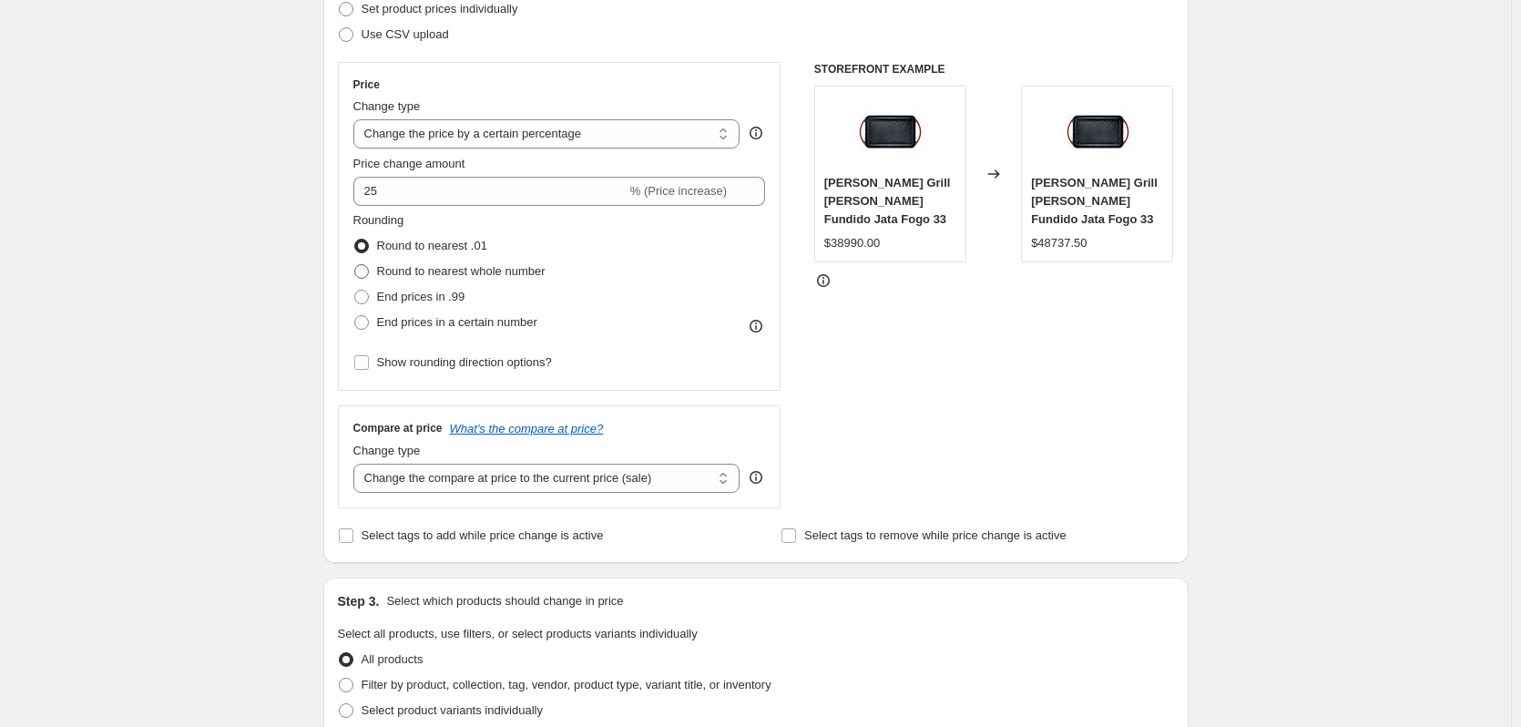
click at [355, 265] on input "Round to nearest whole number" at bounding box center [354, 264] width 1 height 1
radio input "true"
click at [418, 475] on select "Change the compare at price to the current price (sale) Change the compare at p…" at bounding box center [546, 477] width 387 height 29
click at [190, 433] on div "Create new price change job. This page is ready Create new price change job Dra…" at bounding box center [755, 643] width 1511 height 1832
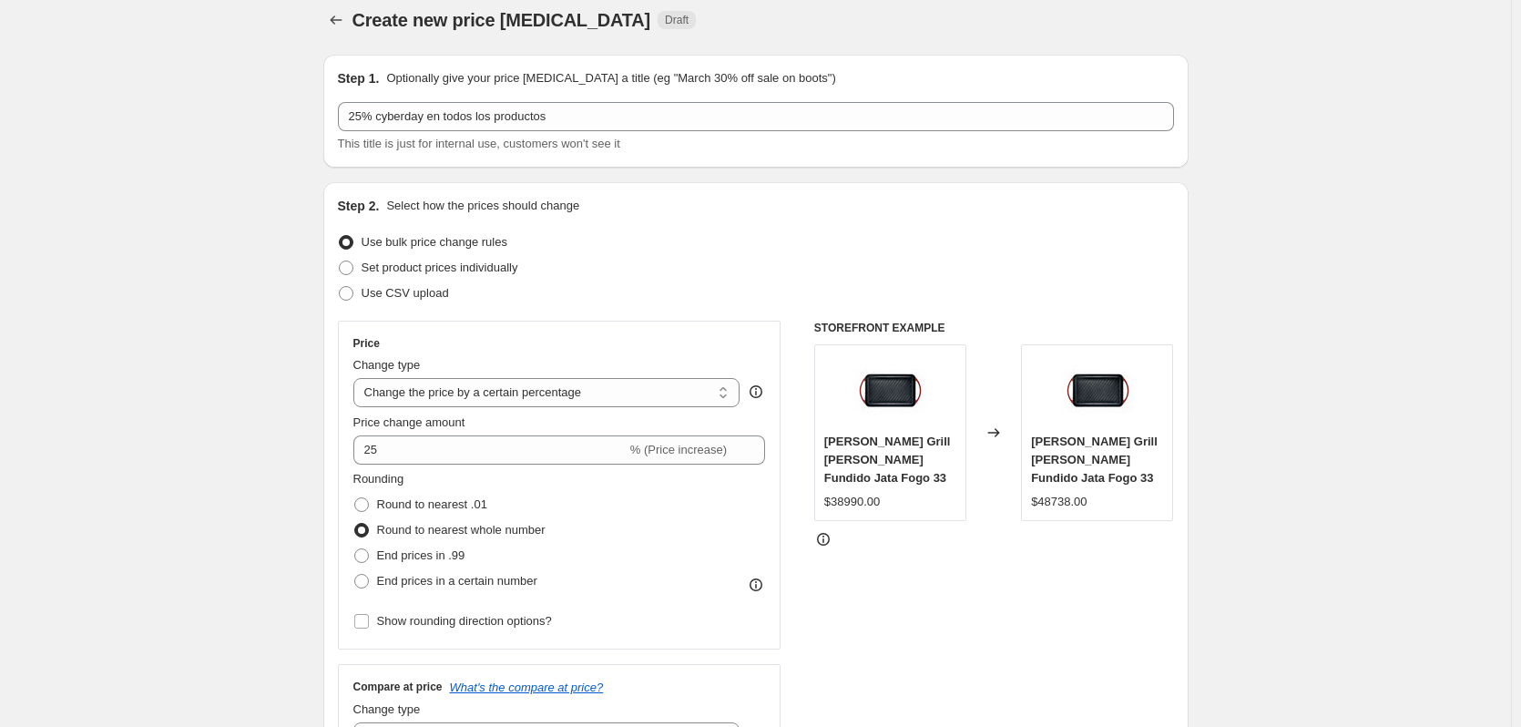
scroll to position [0, 0]
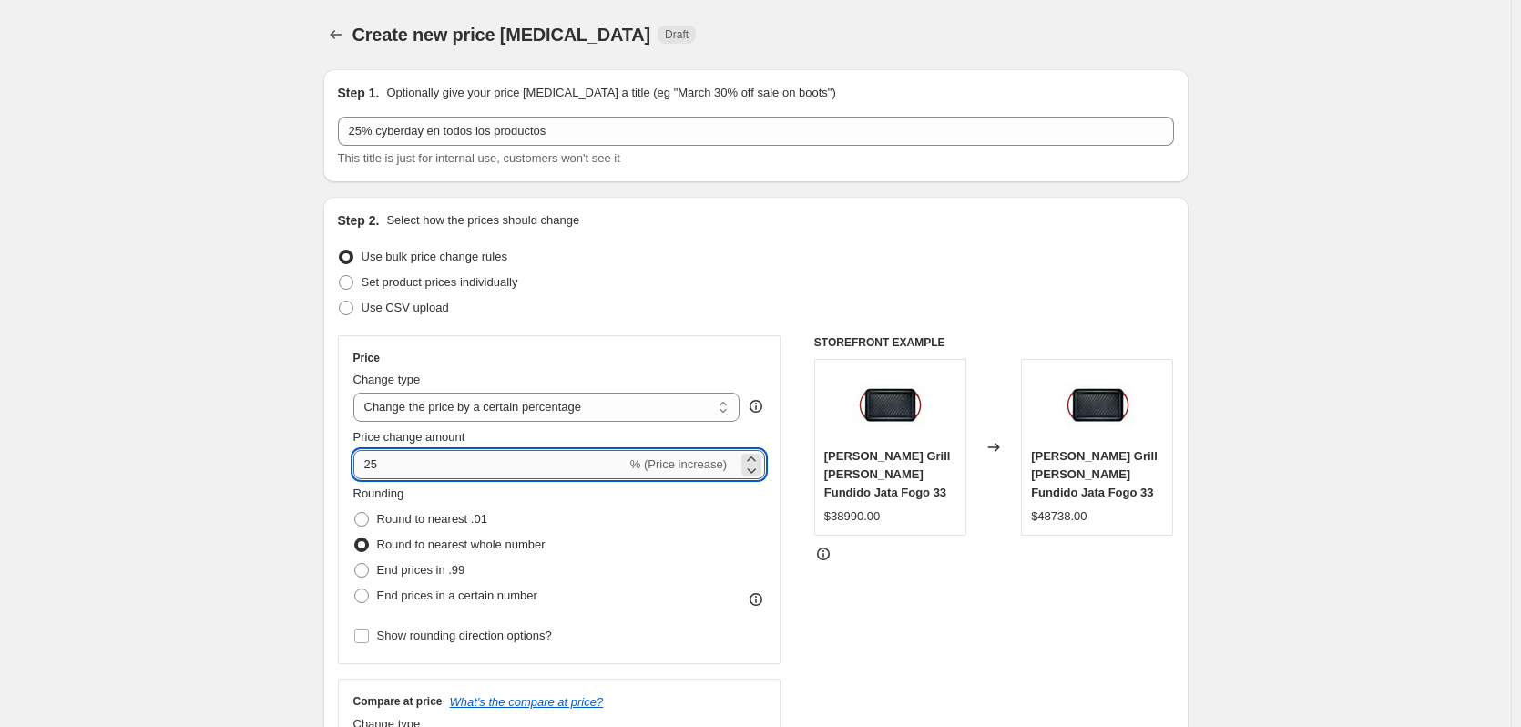
click at [368, 468] on input "25" at bounding box center [489, 464] width 273 height 29
type input "-25"
click at [413, 516] on span "Round to nearest .01" at bounding box center [432, 519] width 110 height 14
click at [355, 513] on input "Round to nearest .01" at bounding box center [354, 512] width 1 height 1
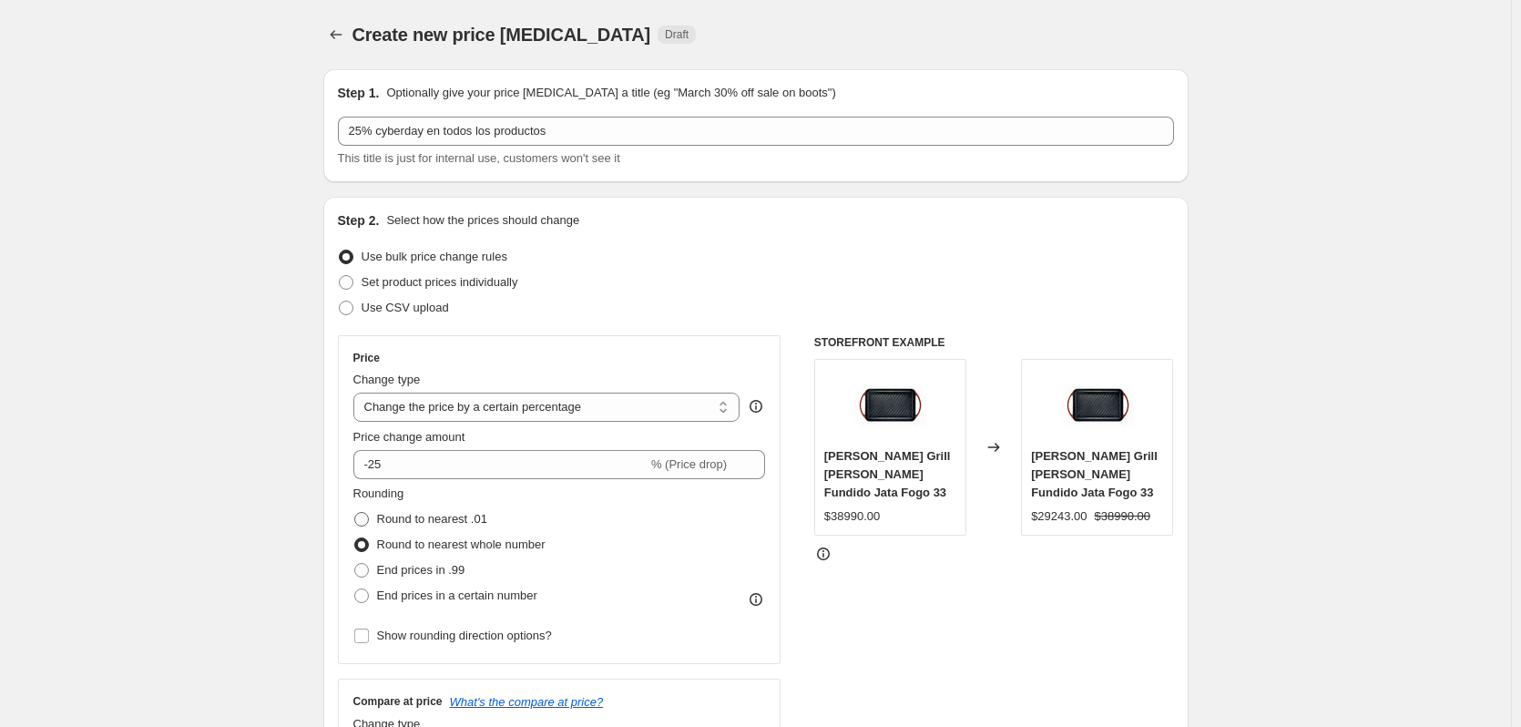
radio input "true"
click at [428, 544] on span "Round to nearest whole number" at bounding box center [461, 544] width 168 height 14
click at [355, 538] on input "Round to nearest whole number" at bounding box center [354, 537] width 1 height 1
radio input "true"
click at [434, 570] on span "End prices in .99" at bounding box center [421, 570] width 88 height 14
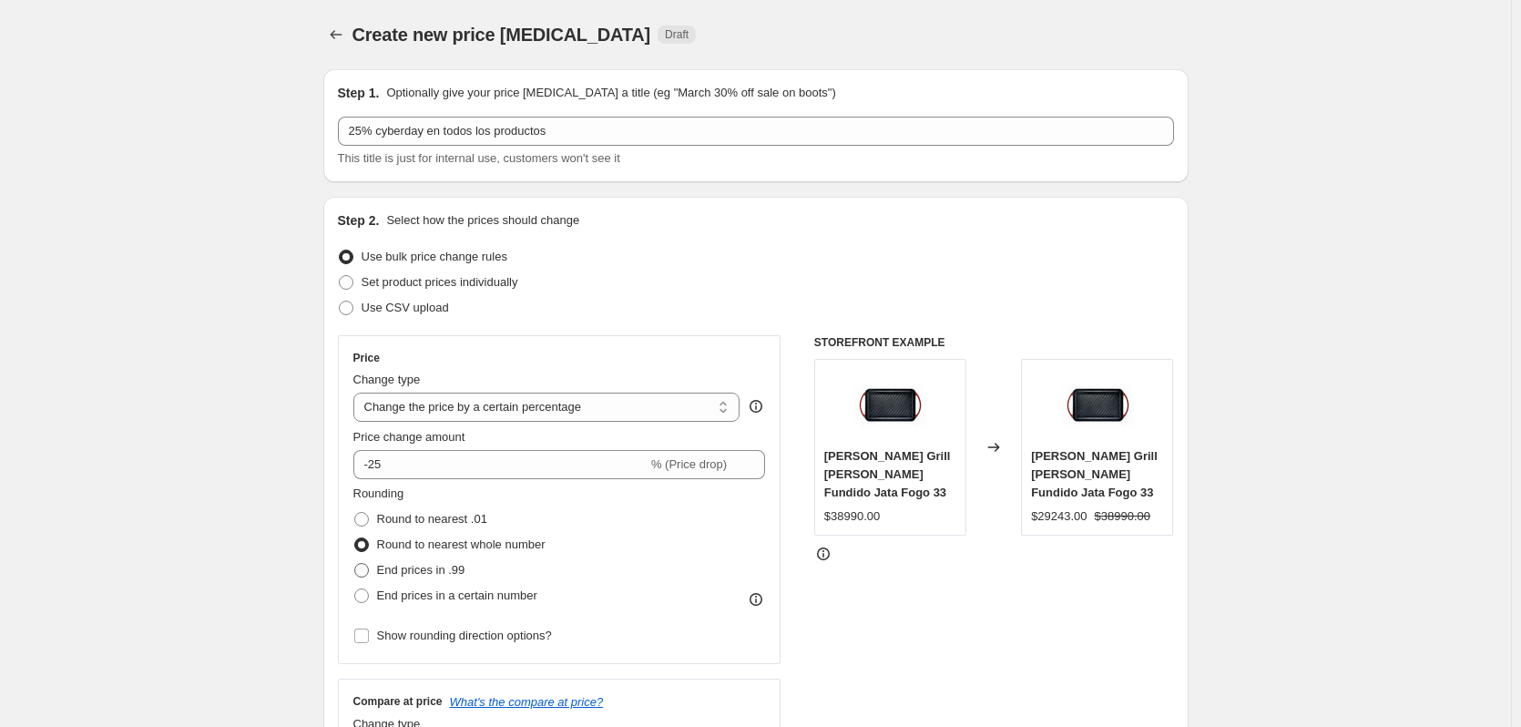
click at [355, 564] on input "End prices in .99" at bounding box center [354, 563] width 1 height 1
radio input "true"
click at [435, 545] on span "Round to nearest whole number" at bounding box center [461, 544] width 168 height 14
click at [355, 538] on input "Round to nearest whole number" at bounding box center [354, 537] width 1 height 1
radio input "true"
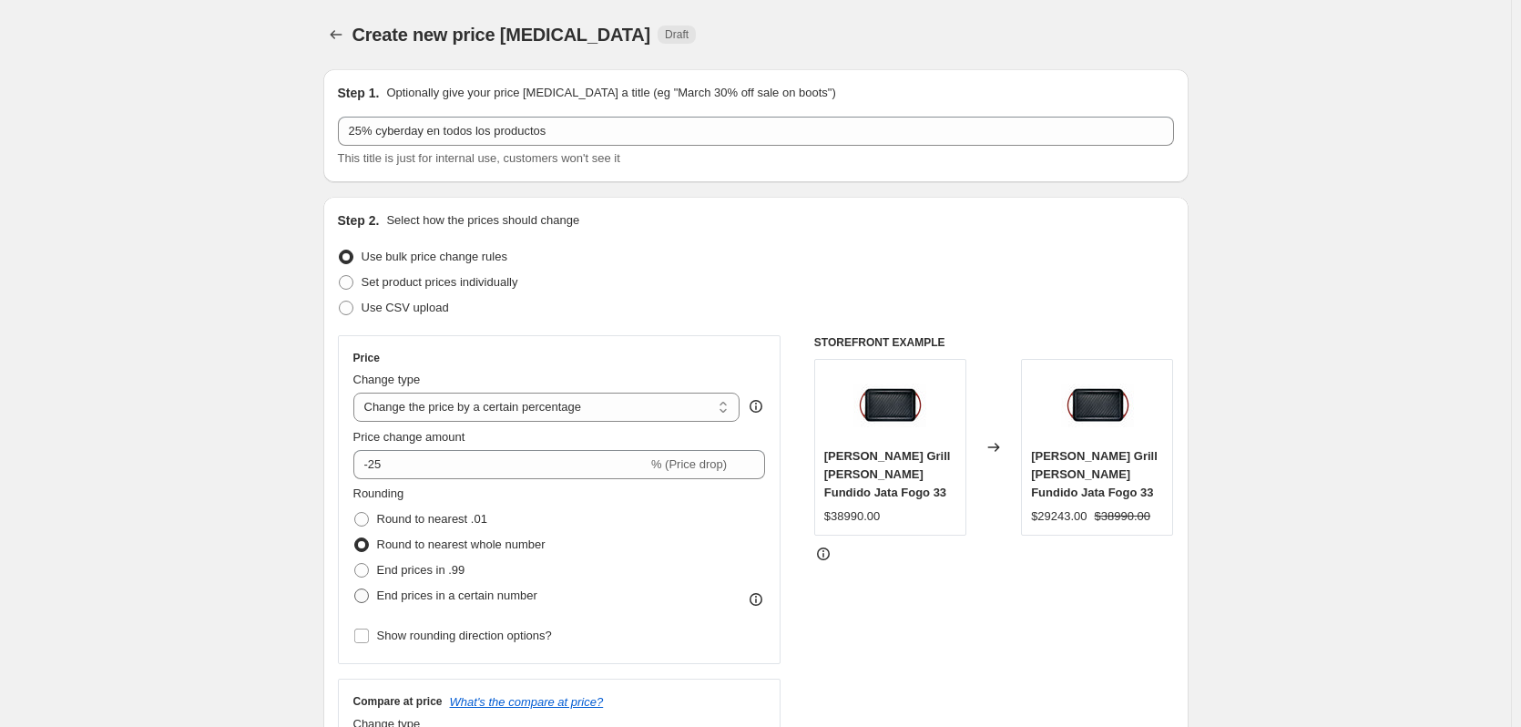
click at [448, 599] on span "End prices in a certain number" at bounding box center [457, 595] width 160 height 14
click at [355, 589] on input "End prices in a certain number" at bounding box center [354, 588] width 1 height 1
radio input "true"
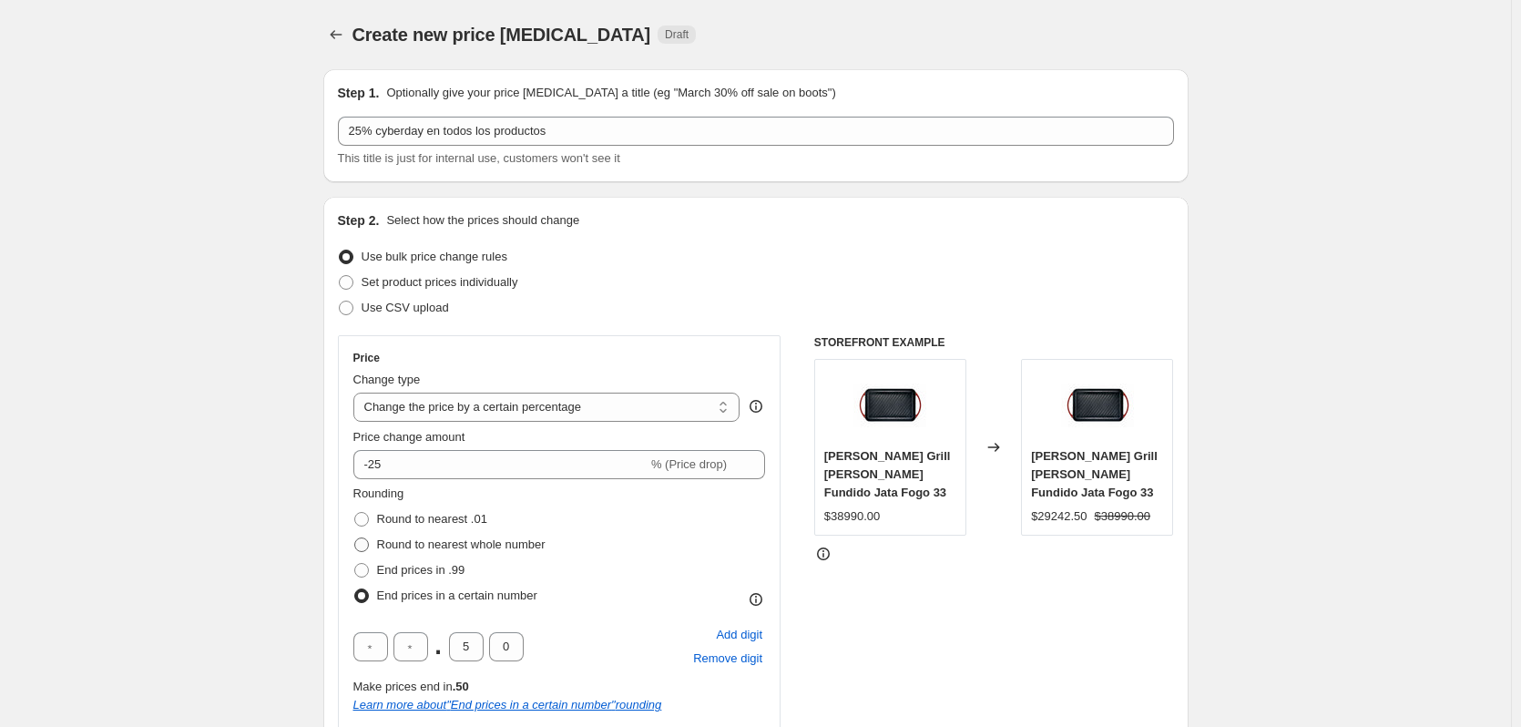
click at [442, 548] on span "Round to nearest whole number" at bounding box center [461, 544] width 168 height 14
click at [355, 538] on input "Round to nearest whole number" at bounding box center [354, 537] width 1 height 1
radio input "true"
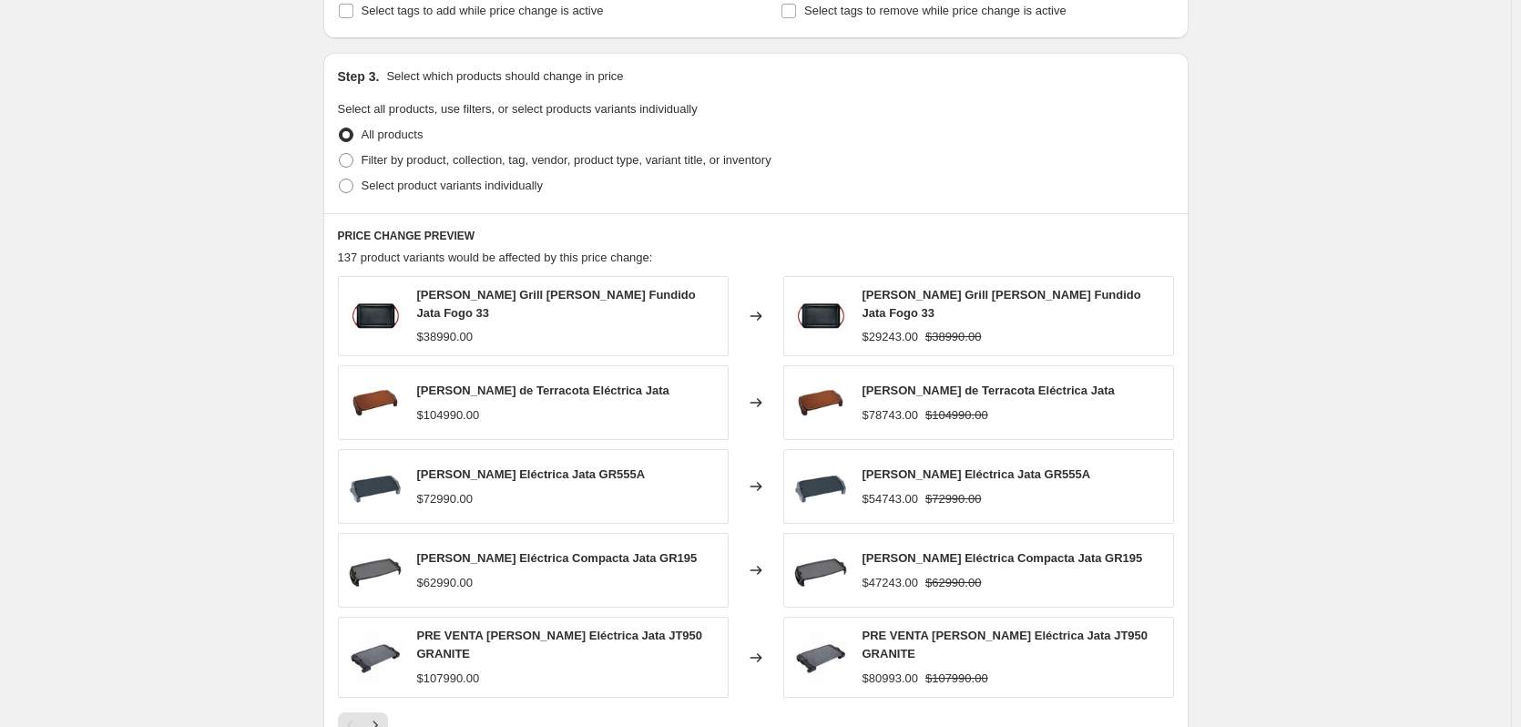
scroll to position [1093, 0]
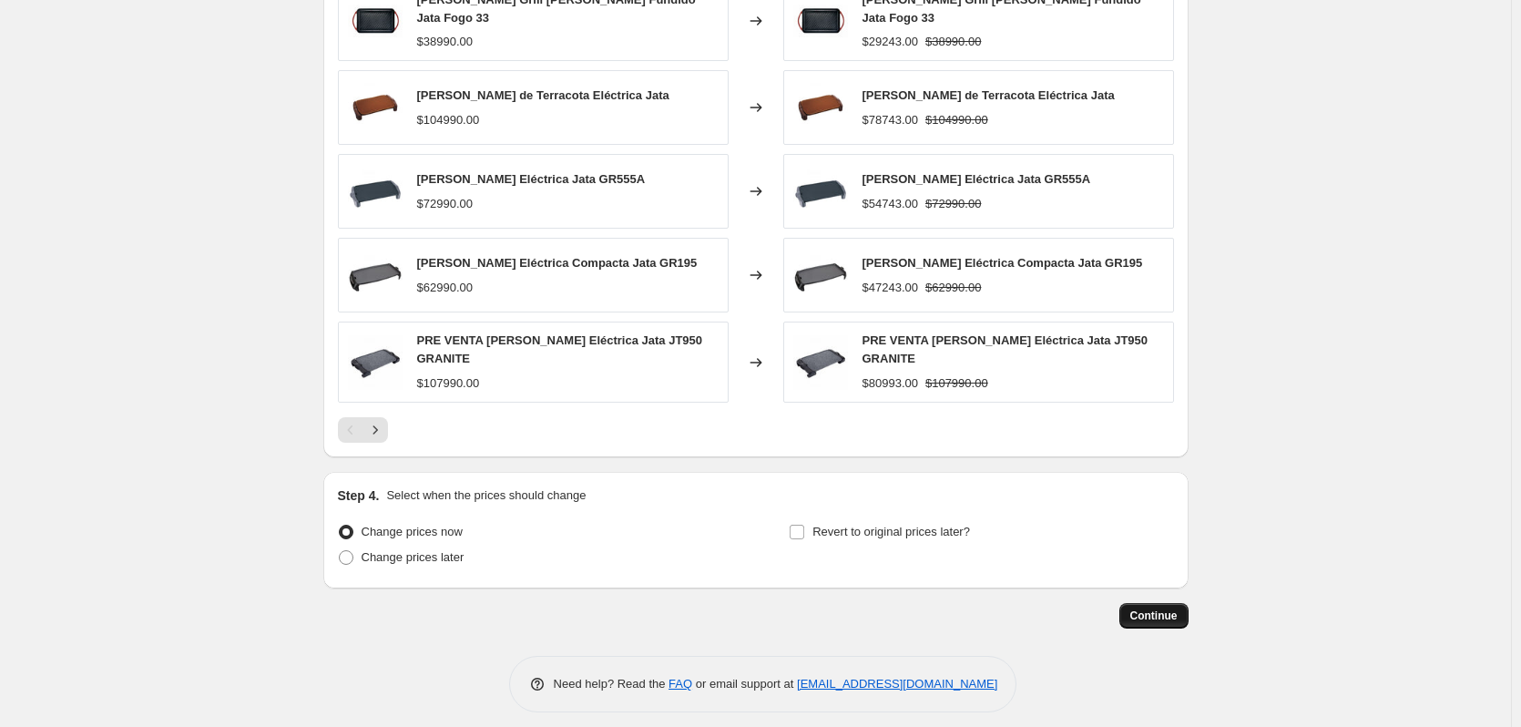
click at [1159, 608] on span "Continue" at bounding box center [1153, 615] width 47 height 15
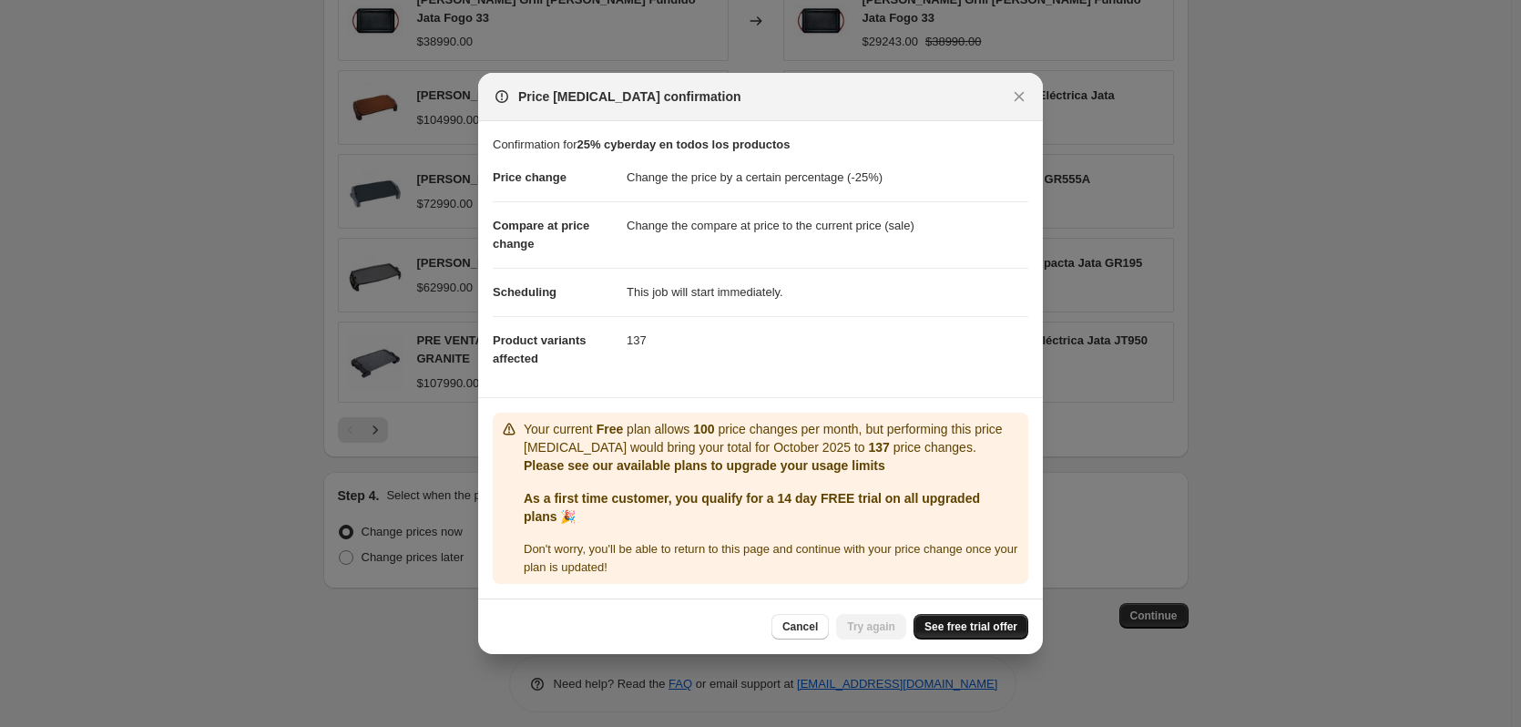
click at [992, 630] on span "See free trial offer" at bounding box center [970, 626] width 93 height 15
click at [889, 630] on span "Try again" at bounding box center [871, 626] width 48 height 15
click at [1013, 103] on icon "Close" at bounding box center [1019, 96] width 18 height 18
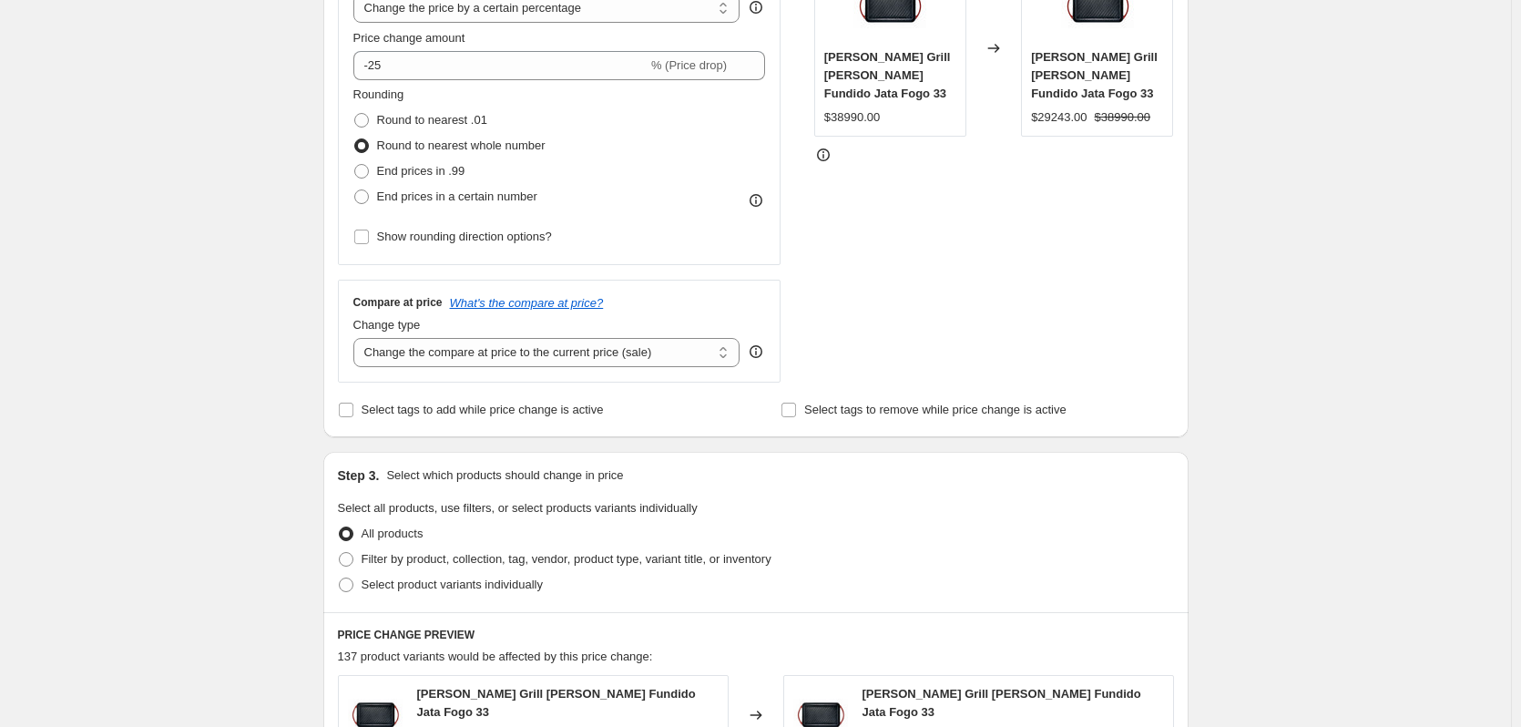
scroll to position [455, 0]
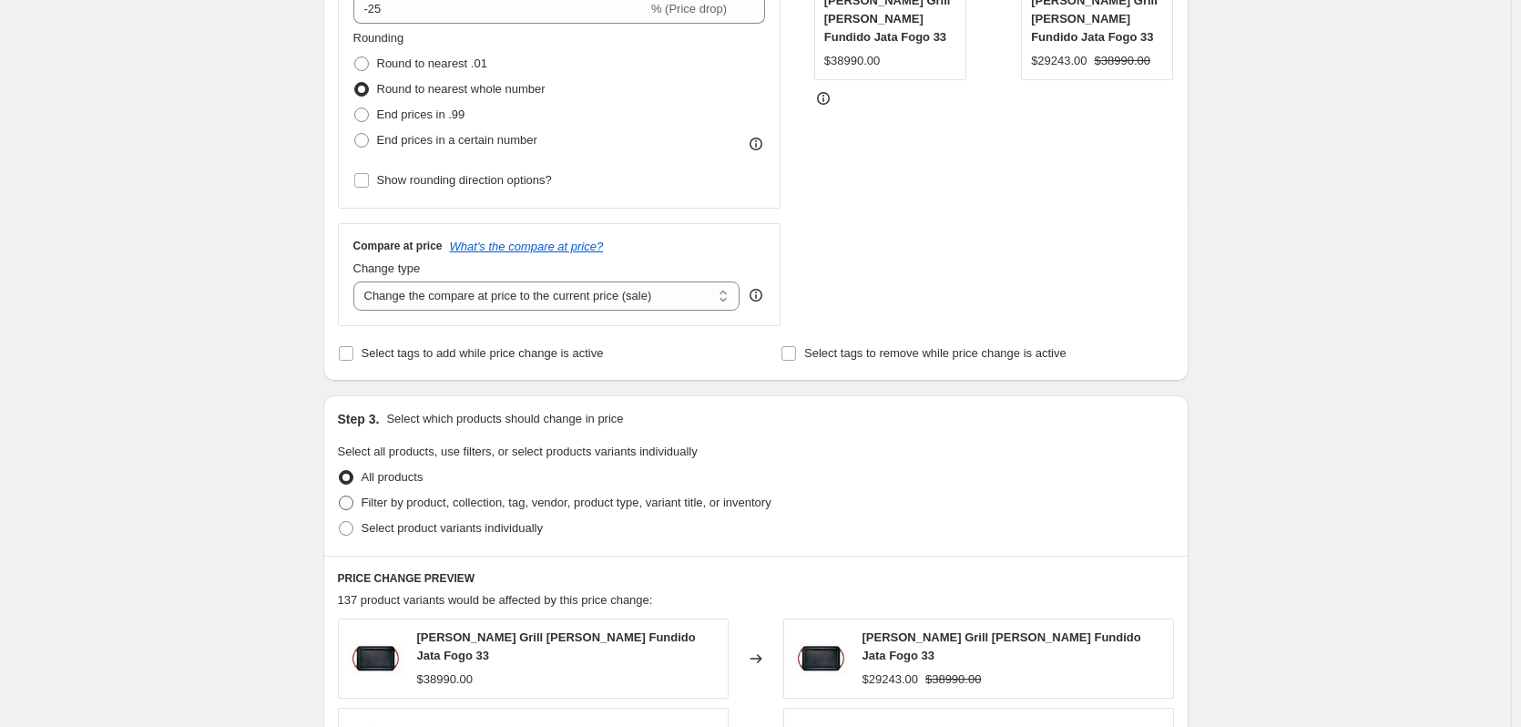
click at [593, 506] on span "Filter by product, collection, tag, vendor, product type, variant title, or inv…" at bounding box center [566, 502] width 410 height 14
click at [340, 496] on input "Filter by product, collection, tag, vendor, product type, variant title, or inv…" at bounding box center [339, 495] width 1 height 1
radio input "true"
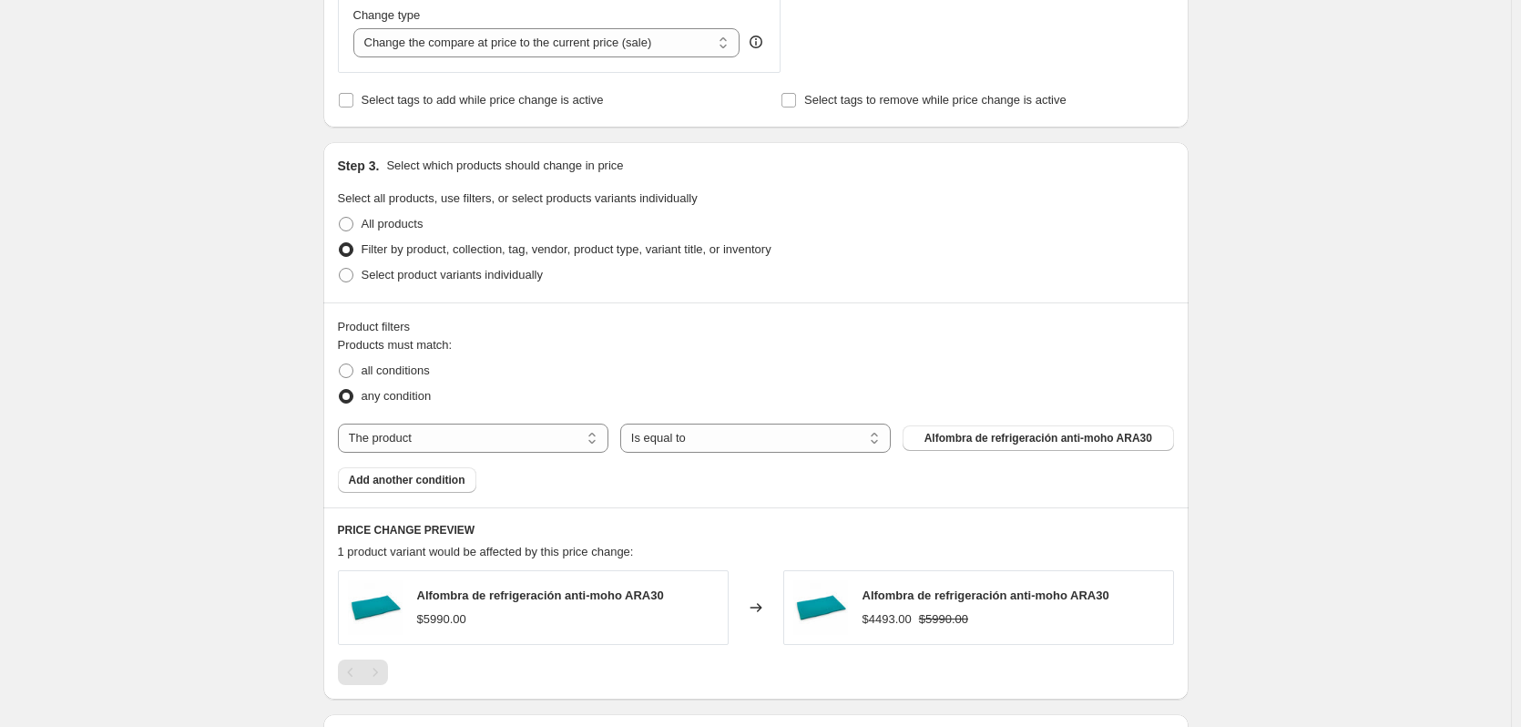
scroll to position [728, 0]
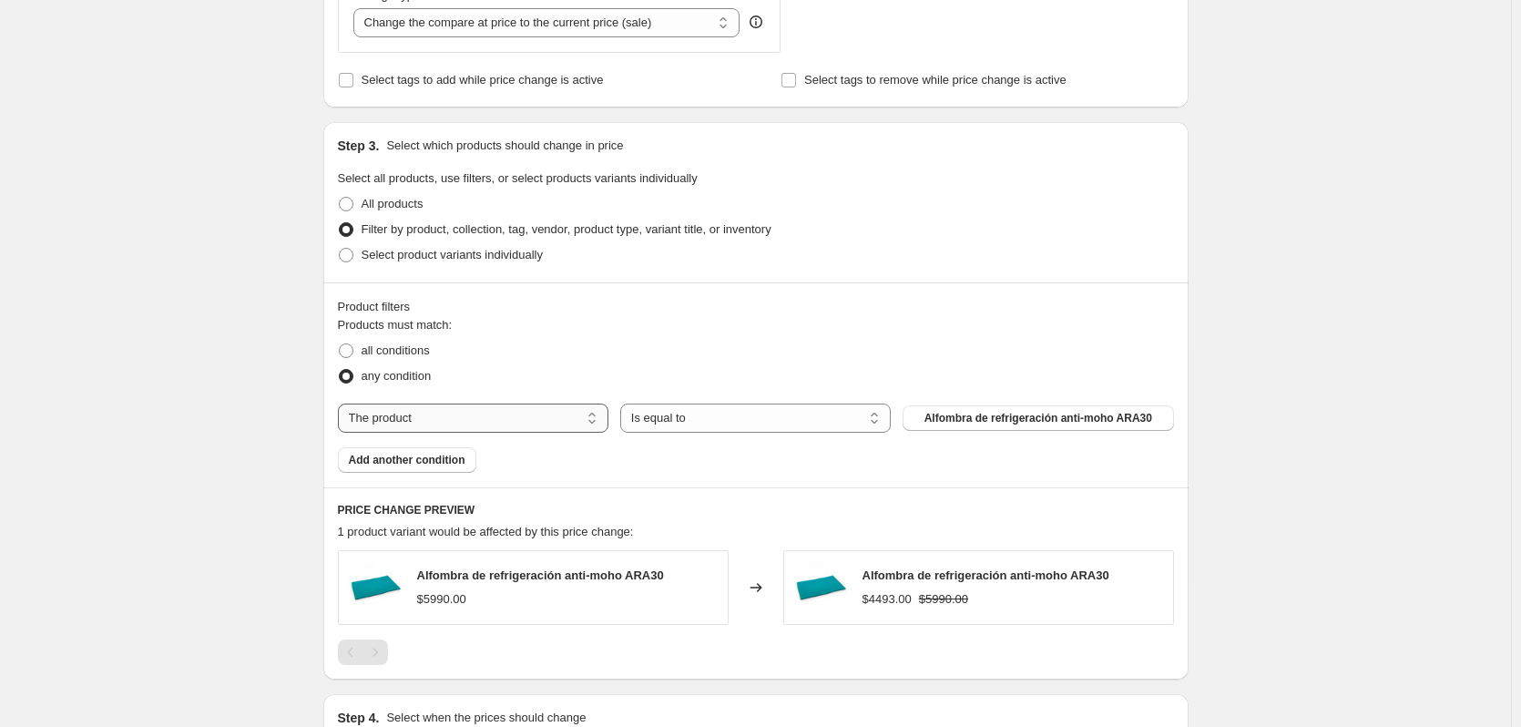
click at [570, 418] on select "The product The product's collection The product's tag The product's vendor The…" at bounding box center [473, 417] width 270 height 29
click at [540, 428] on select "The product The product's collection The product's tag The product's vendor The…" at bounding box center [473, 417] width 270 height 29
click at [692, 422] on select "Is equal to Is not equal to" at bounding box center [755, 417] width 270 height 29
click at [694, 417] on select "Is equal to Is not equal to" at bounding box center [755, 417] width 270 height 29
click at [457, 463] on span "Add another condition" at bounding box center [407, 460] width 117 height 15
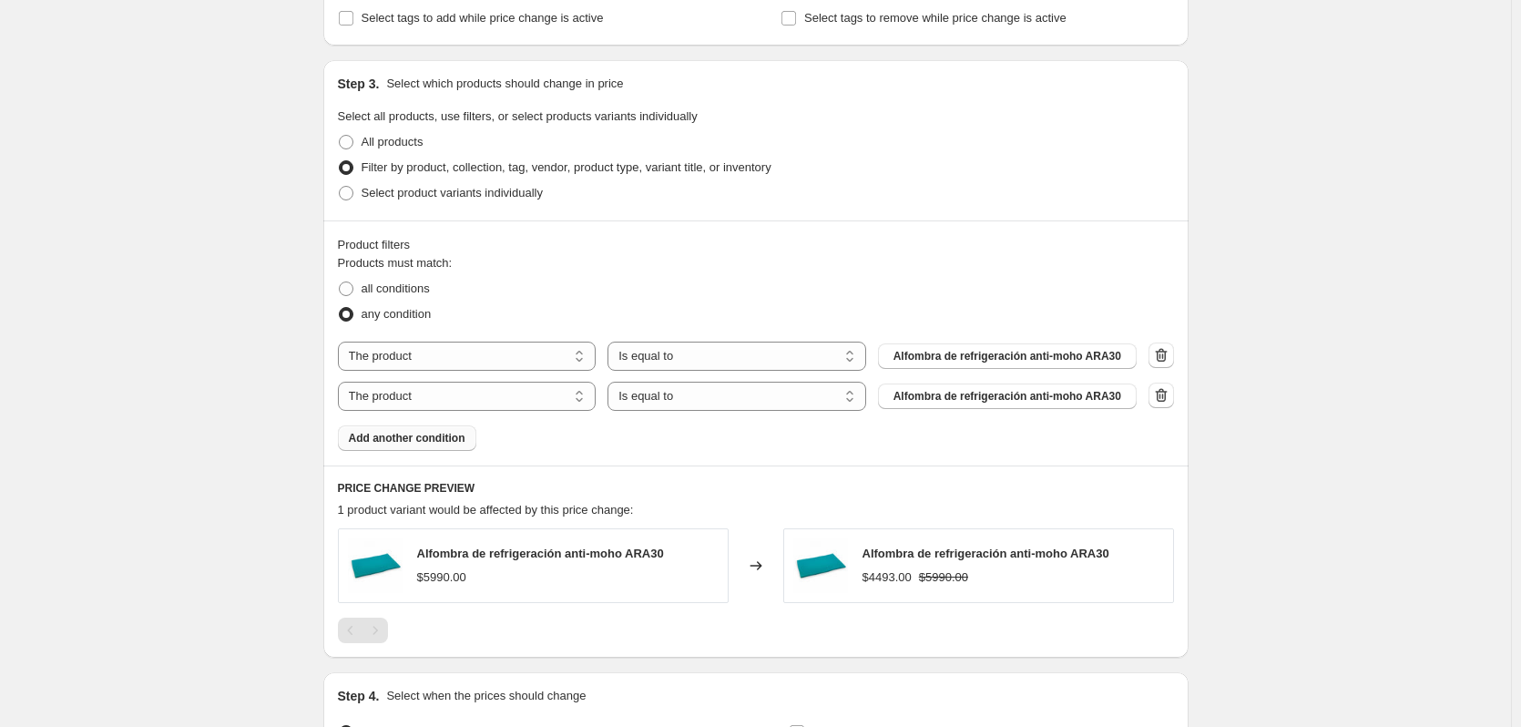
scroll to position [911, 0]
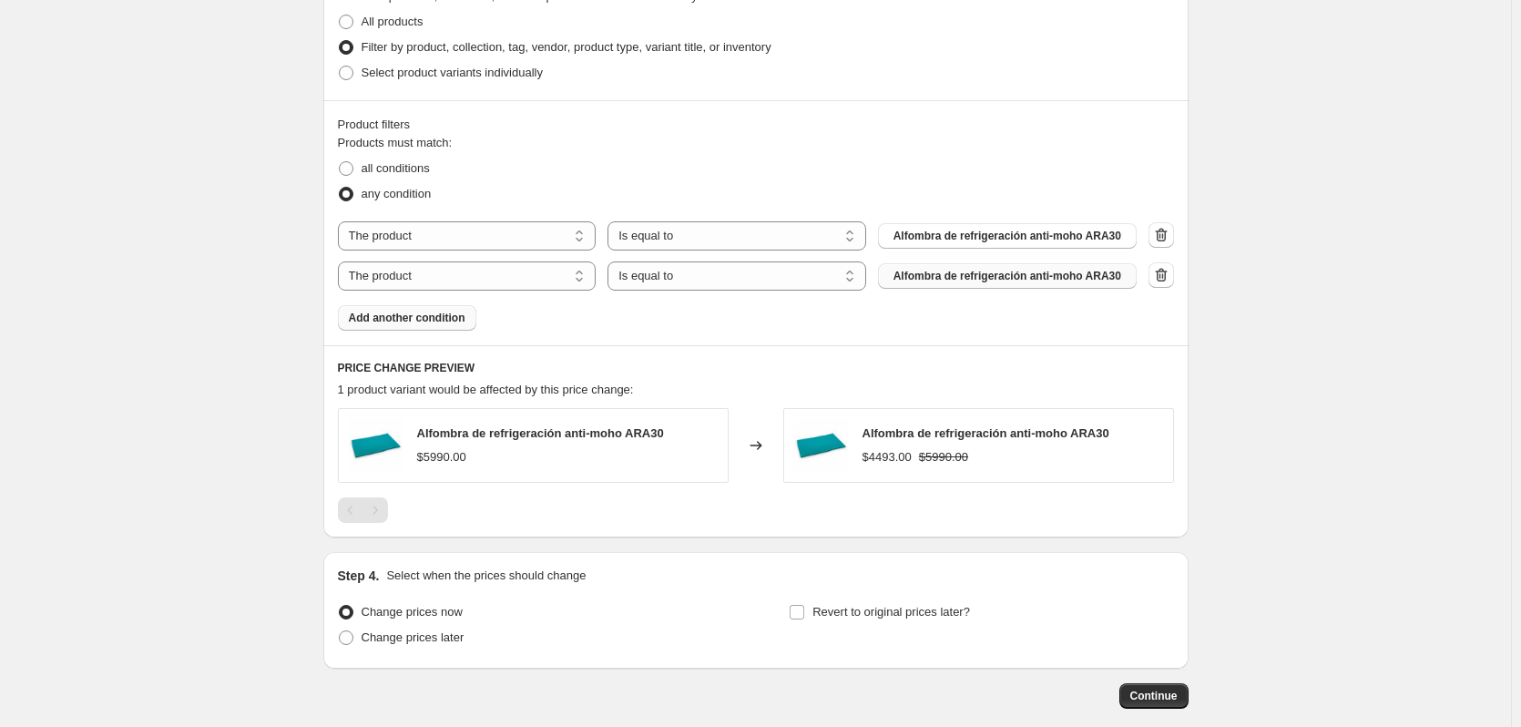
click at [1003, 277] on span "Alfombra de refrigeración anti-moho ARA30" at bounding box center [1007, 276] width 228 height 15
click at [674, 228] on select "Is equal to Is not equal to" at bounding box center [736, 235] width 259 height 29
select select "not_equal"
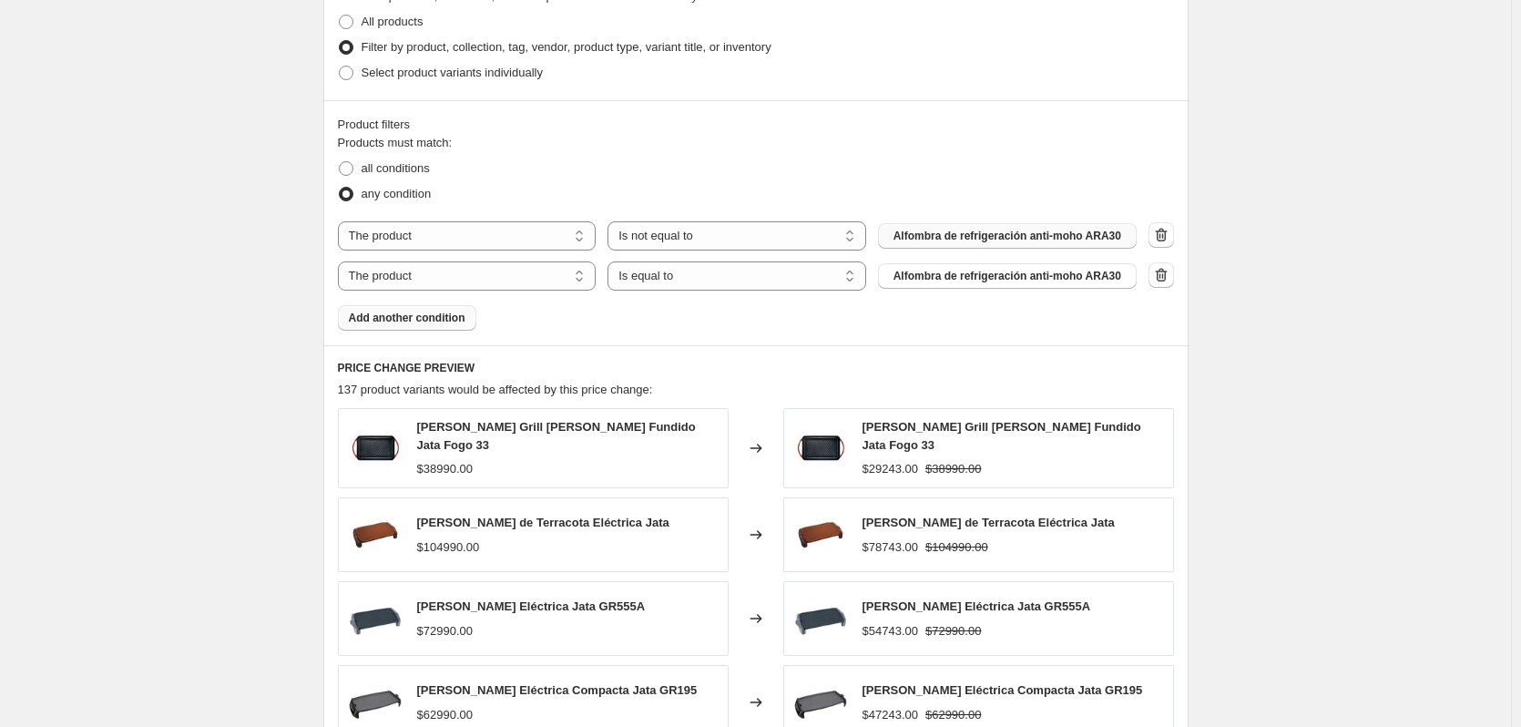
click at [1006, 246] on button "Alfombra de refrigeración anti-moho ARA30" at bounding box center [1007, 235] width 259 height 25
click at [403, 169] on span "all conditions" at bounding box center [395, 168] width 68 height 14
click at [340, 162] on input "all conditions" at bounding box center [339, 161] width 1 height 1
radio input "true"
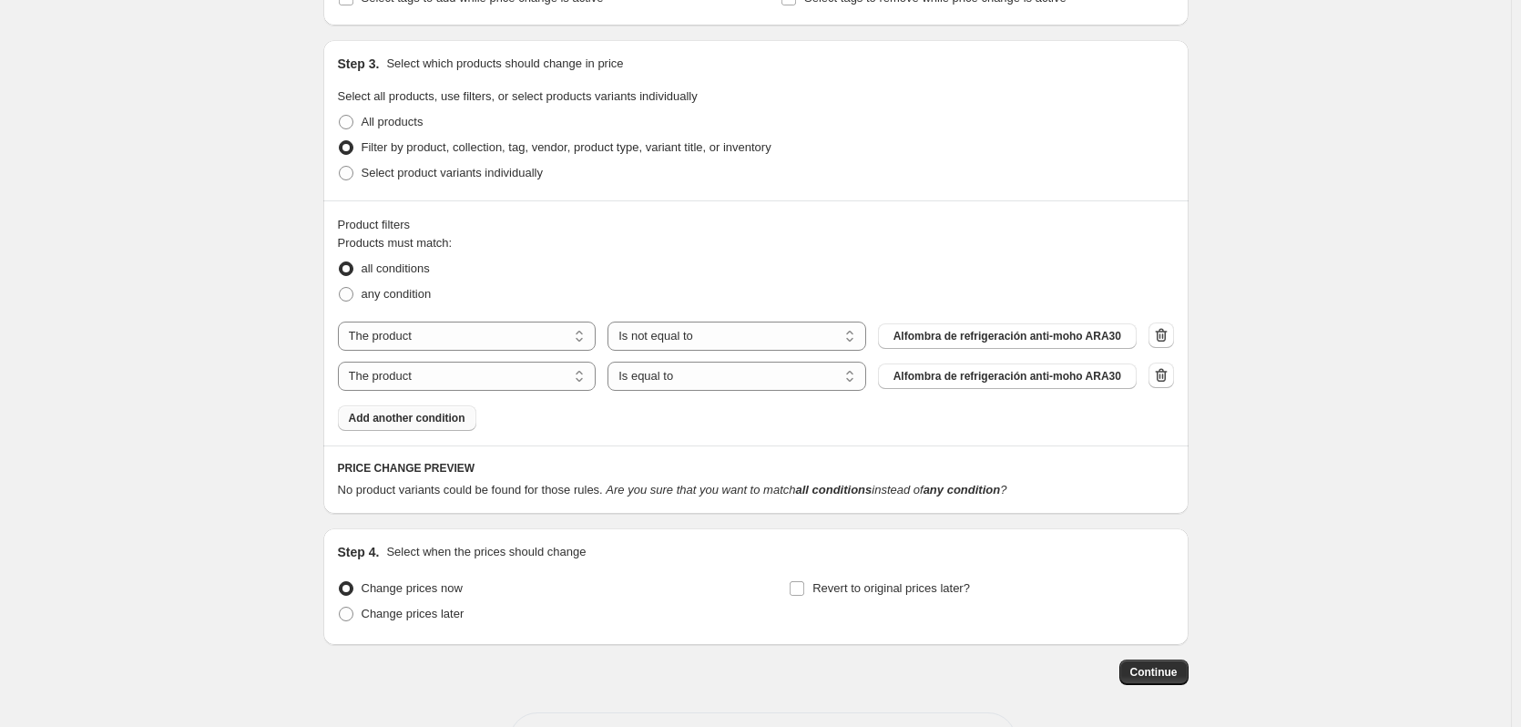
scroll to position [789, 0]
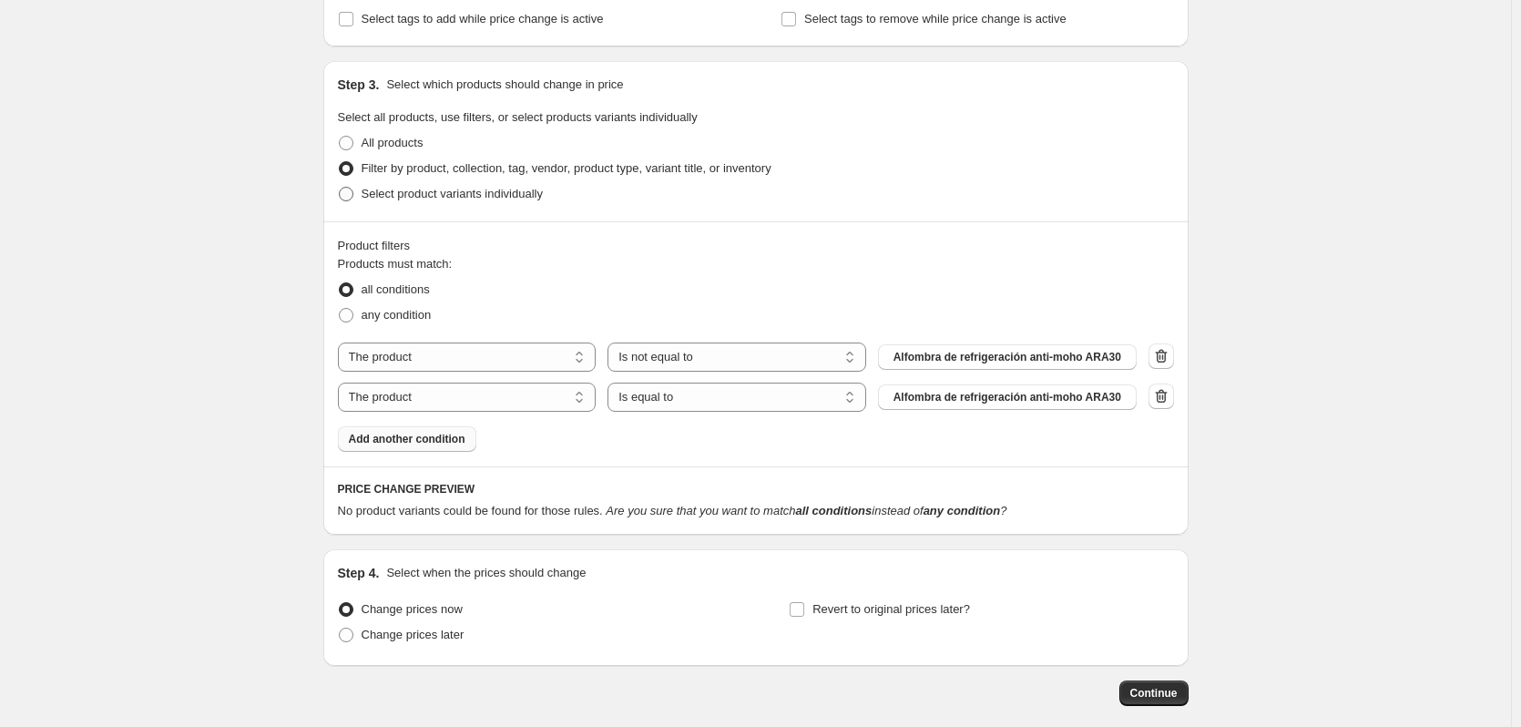
click at [500, 194] on span "Select product variants individually" at bounding box center [451, 194] width 181 height 14
click at [340, 188] on input "Select product variants individually" at bounding box center [339, 187] width 1 height 1
radio input "true"
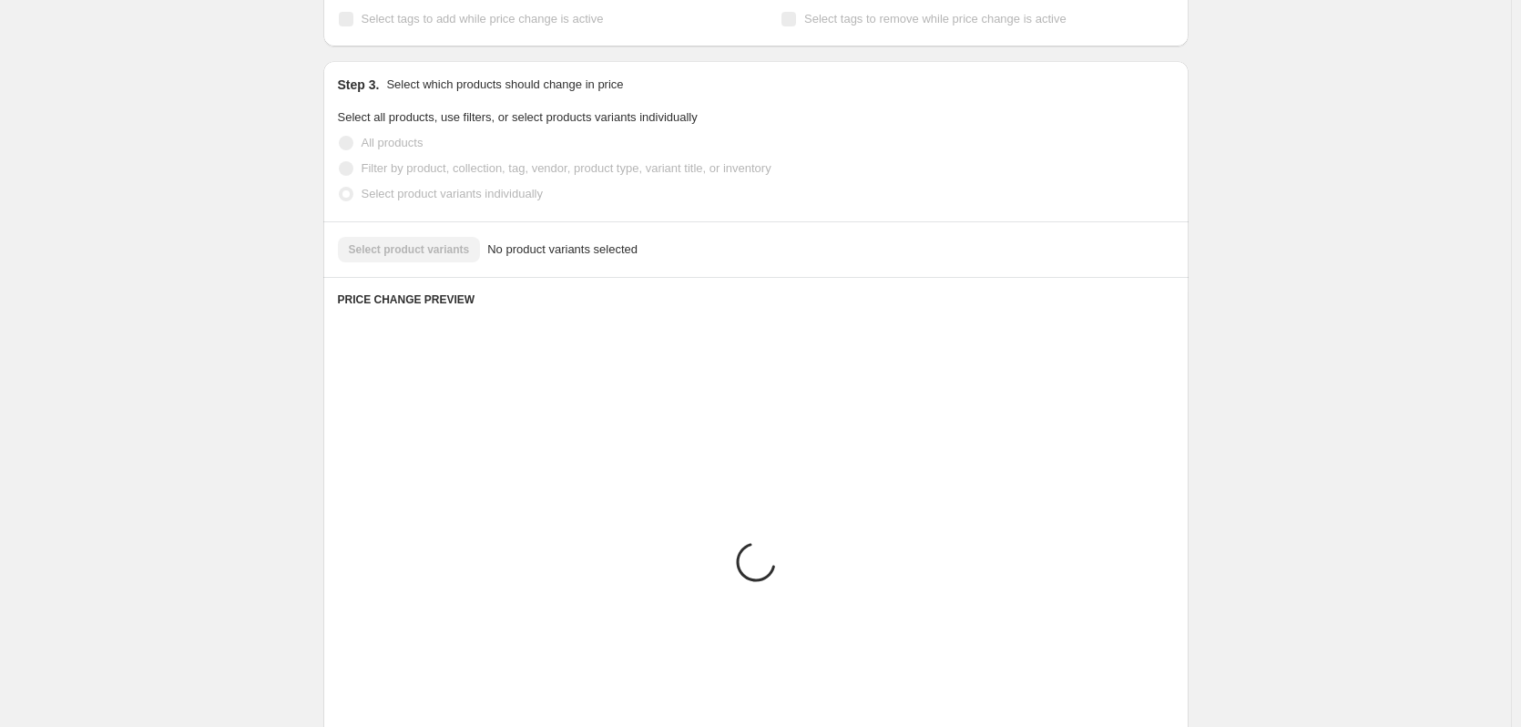
scroll to position [691, 0]
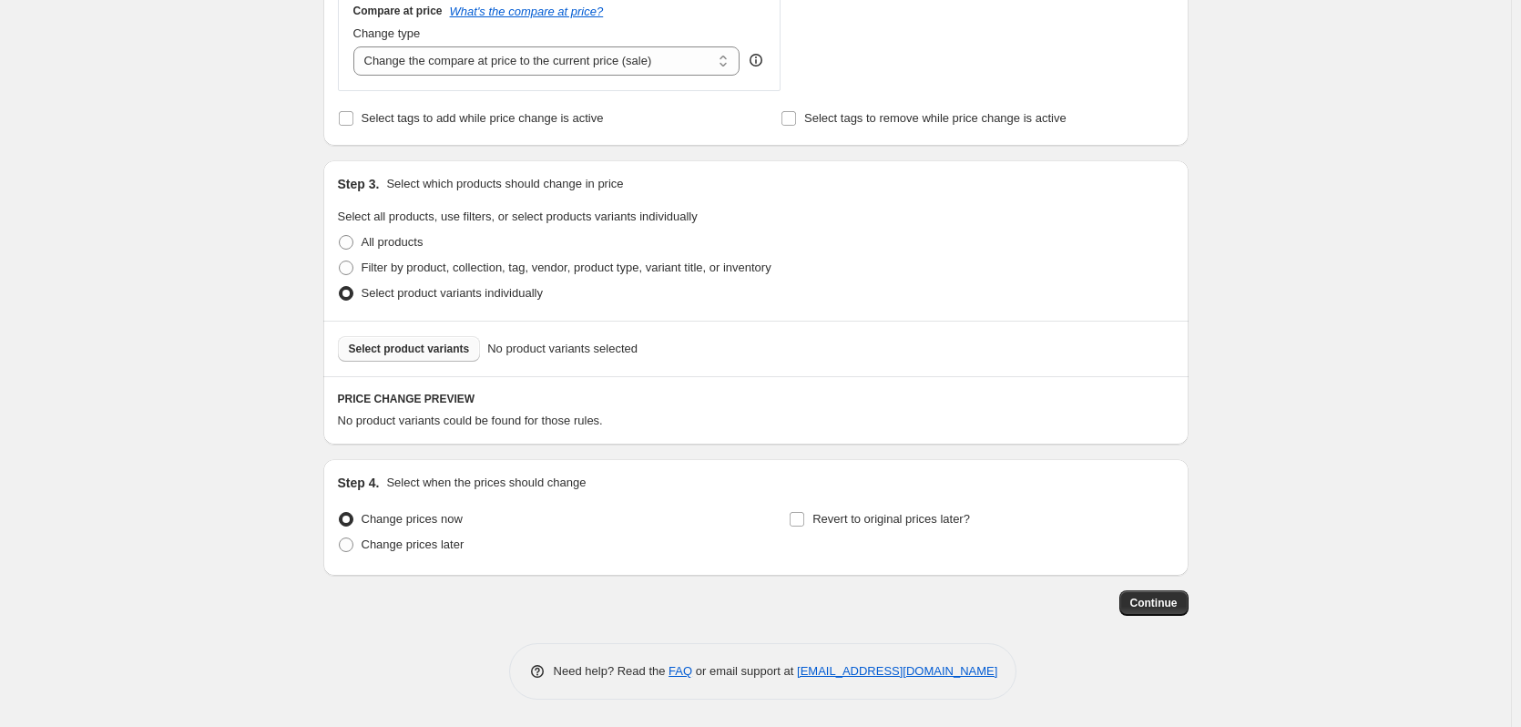
click at [451, 350] on span "Select product variants" at bounding box center [409, 348] width 121 height 15
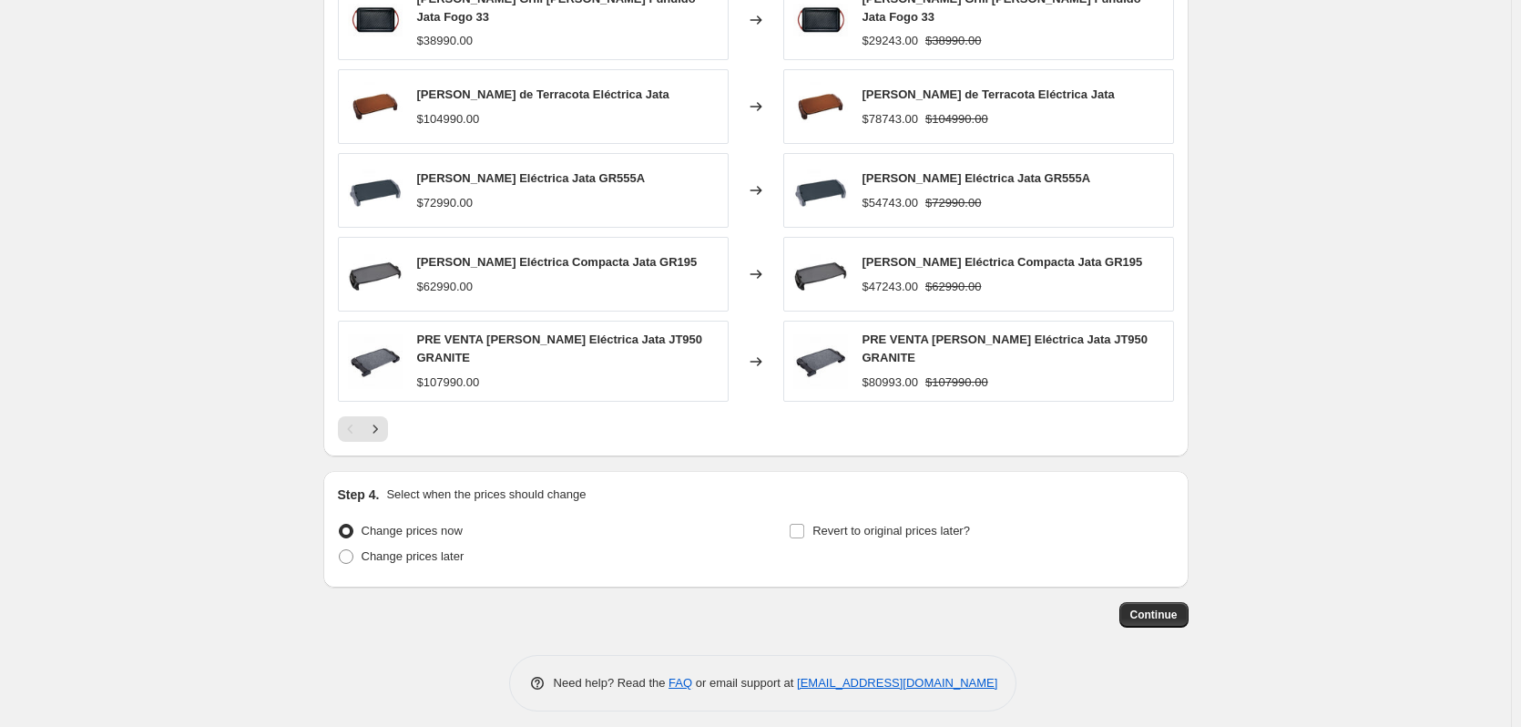
scroll to position [1150, 0]
click at [1169, 611] on button "Continue" at bounding box center [1153, 613] width 69 height 25
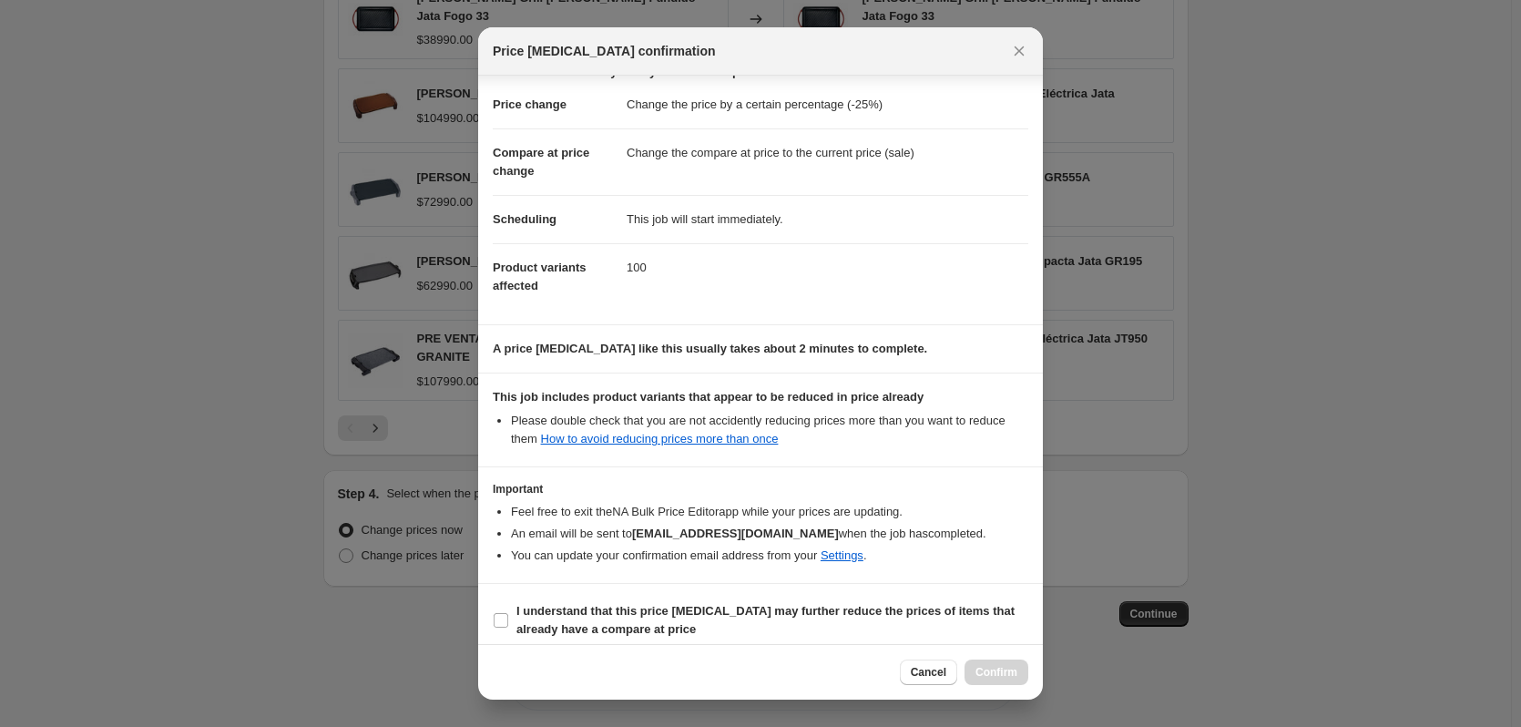
scroll to position [40, 0]
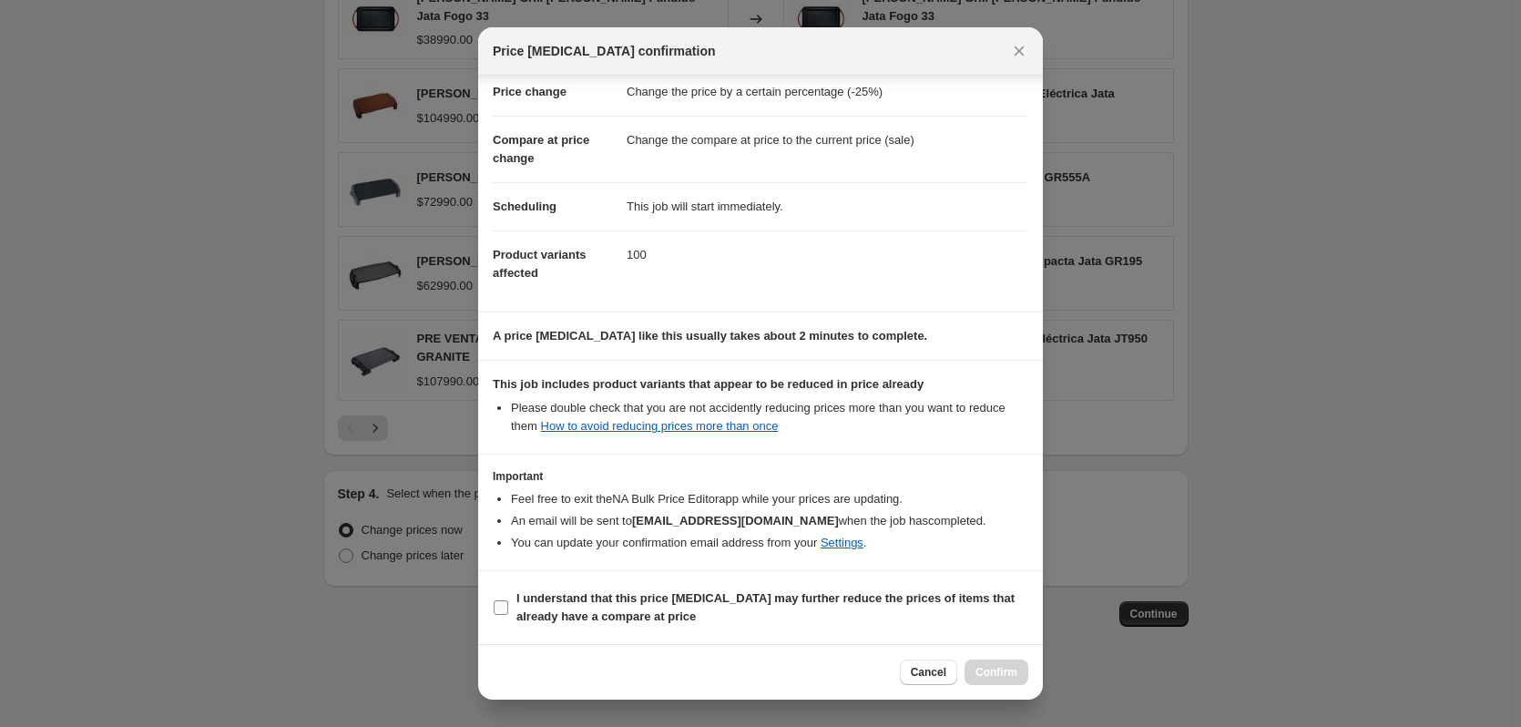
click at [504, 608] on input "I understand that this price change job may further reduce the prices of items …" at bounding box center [501, 607] width 15 height 15
checkbox input "true"
click at [999, 675] on span "Confirm" at bounding box center [996, 672] width 42 height 15
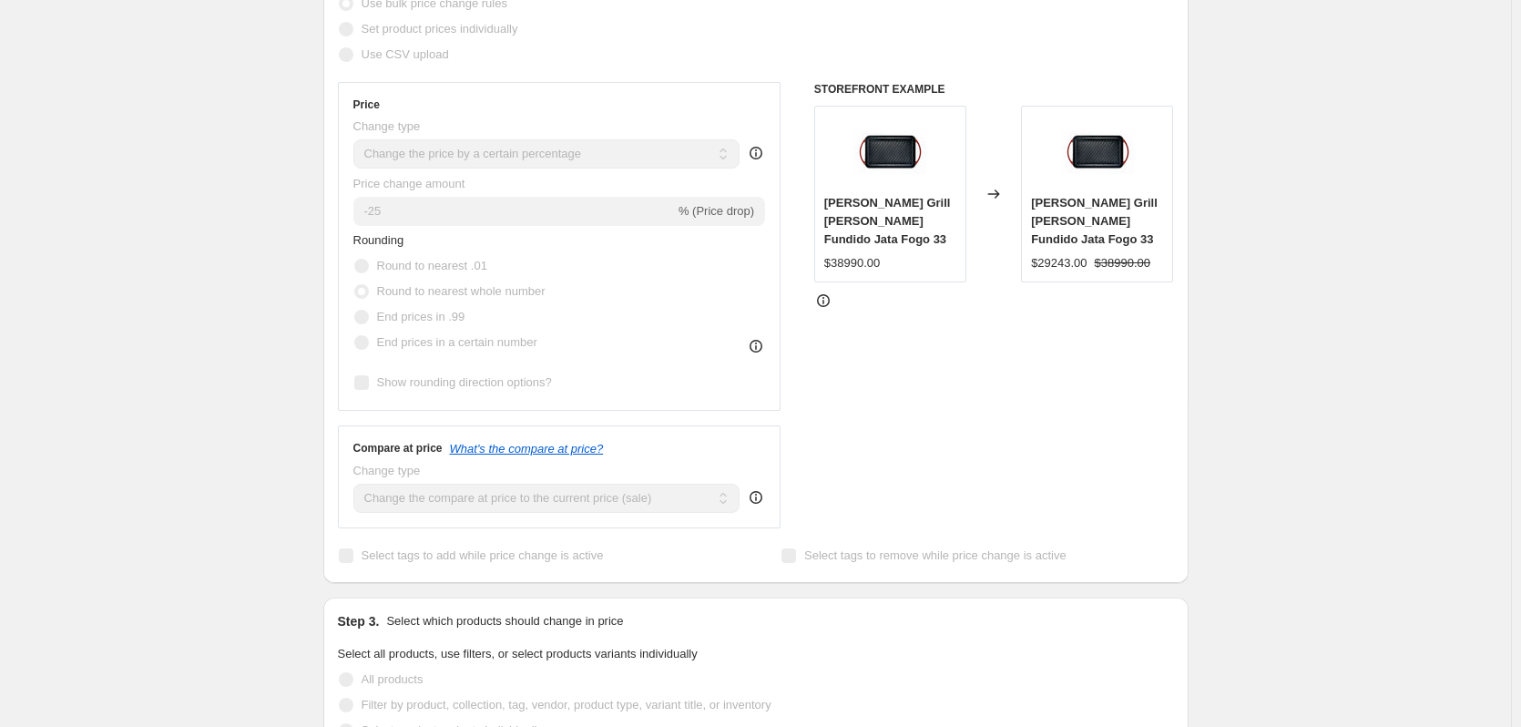
scroll to position [378, 0]
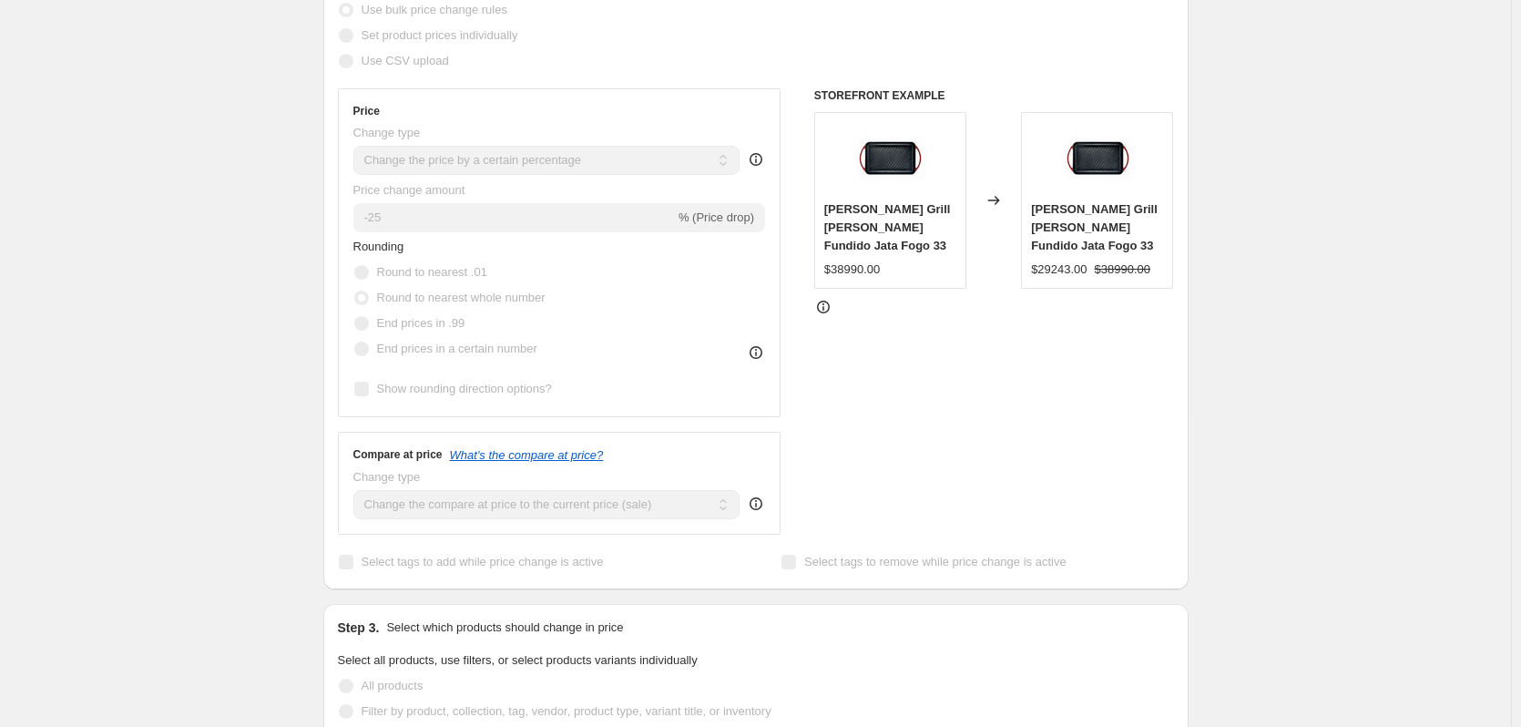
select select "percentage"
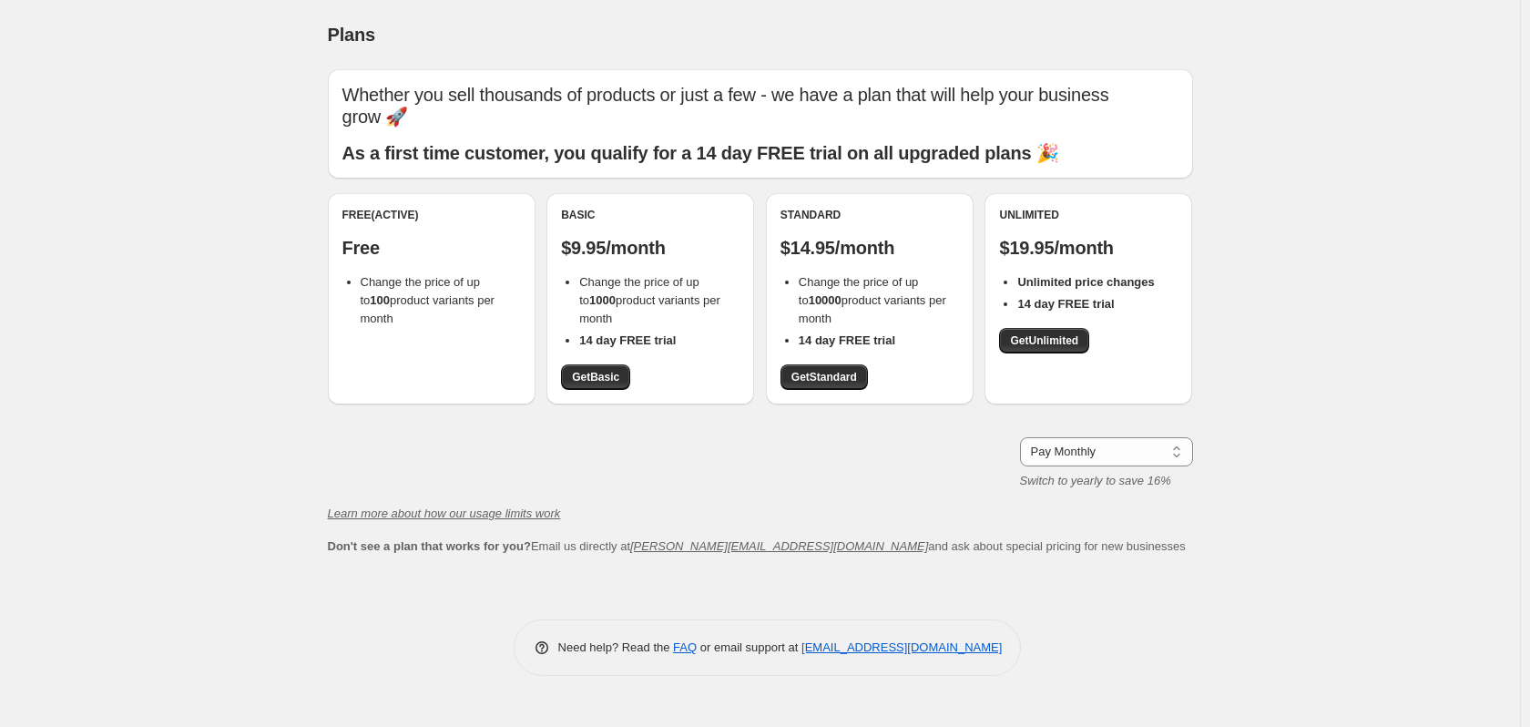
click at [388, 294] on span "Change the price of up to 100 product variants per month" at bounding box center [428, 300] width 134 height 50
click at [357, 240] on p "Free" at bounding box center [431, 248] width 178 height 22
click at [352, 245] on p "Free" at bounding box center [431, 248] width 178 height 22
click at [379, 307] on span "Change the price of up to 100 product variants per month" at bounding box center [428, 300] width 134 height 50
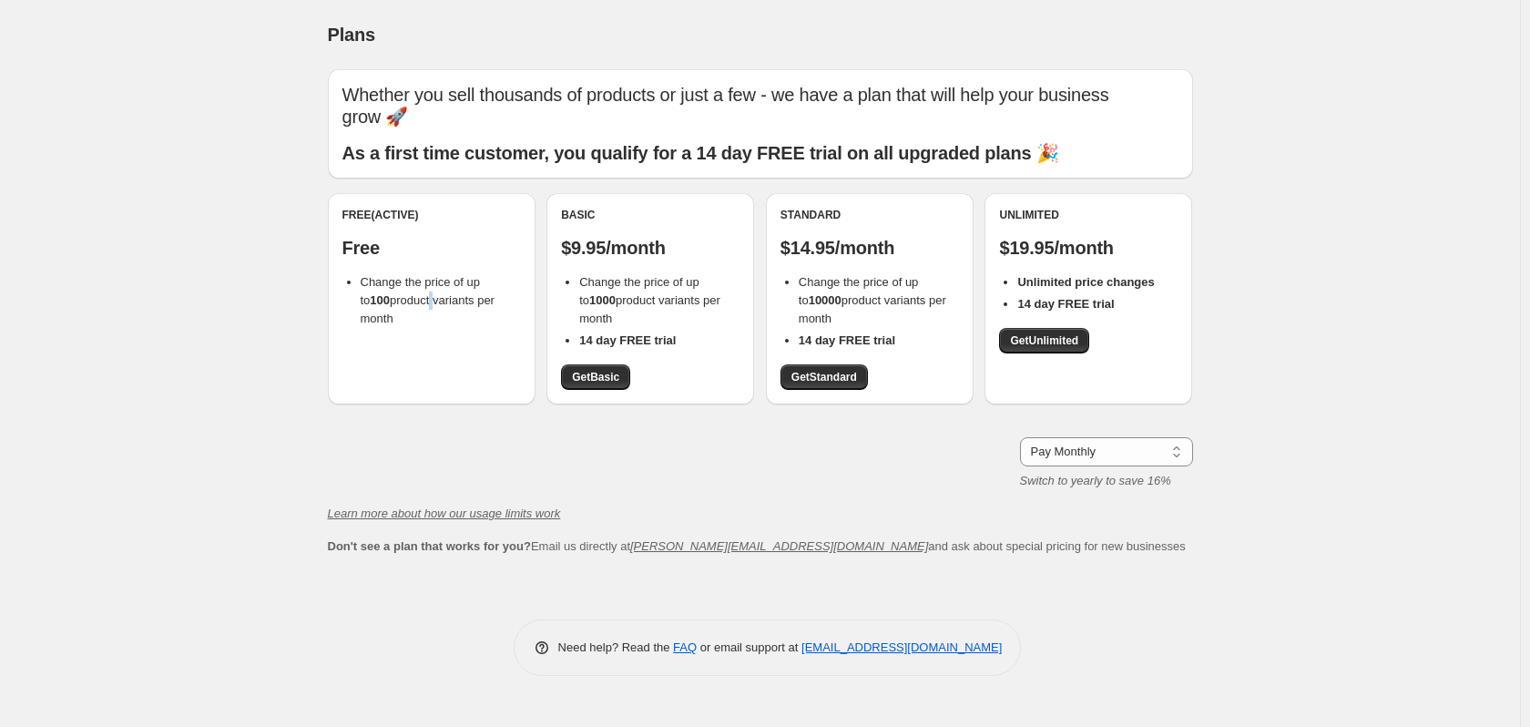
click at [401, 360] on div "Free (Active) Free Change the price of up to 100 product variants per month" at bounding box center [432, 298] width 208 height 211
click at [405, 371] on div "Free (Active) Free Change the price of up to 100 product variants per month" at bounding box center [432, 298] width 208 height 211
drag, startPoint x: 402, startPoint y: 332, endPoint x: 405, endPoint y: 282, distance: 50.2
click at [405, 282] on div "Free (Active) Free Change the price of up to 100 product variants per month" at bounding box center [432, 298] width 208 height 211
click at [412, 292] on span "Change the price of up to 100 product variants per month" at bounding box center [428, 300] width 134 height 50
